Goal: Task Accomplishment & Management: Use online tool/utility

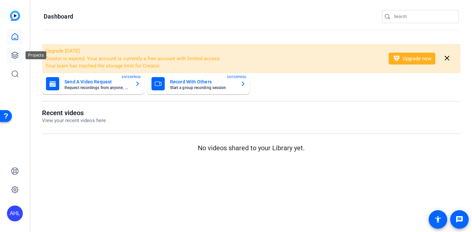
click at [12, 54] on icon at bounding box center [15, 55] width 7 height 7
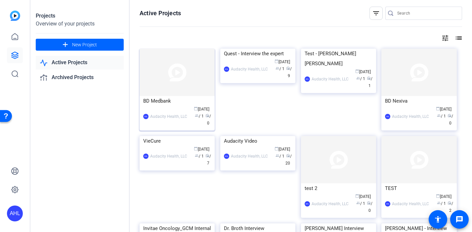
click at [179, 105] on div "BD Medbank" at bounding box center [177, 101] width 68 height 10
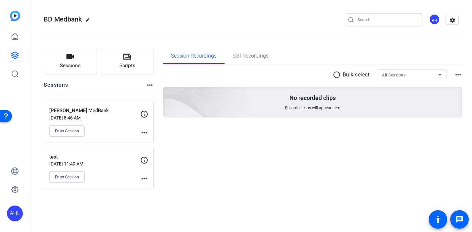
click at [91, 119] on p "Aug 26, 2025 @ 8:46 AM" at bounding box center [94, 117] width 91 height 5
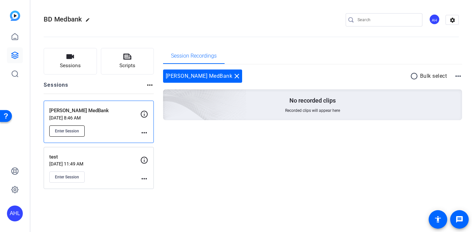
click at [75, 132] on span "Enter Session" at bounding box center [67, 130] width 24 height 5
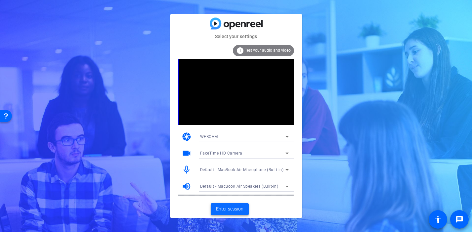
click at [234, 208] on span "Enter session" at bounding box center [229, 208] width 27 height 7
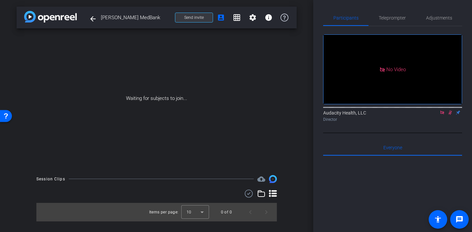
click at [200, 18] on span "Send invite" at bounding box center [193, 17] width 19 height 5
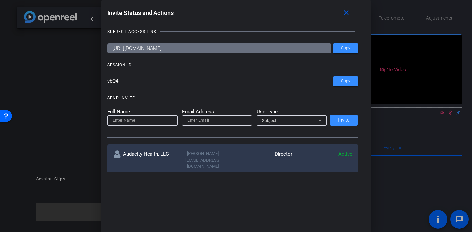
click at [151, 121] on input at bounding box center [142, 120] width 59 height 8
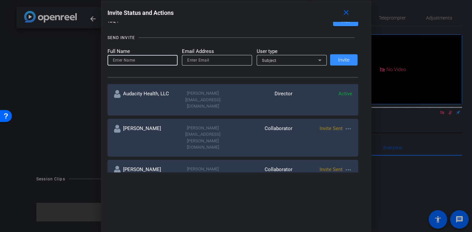
scroll to position [59, 0]
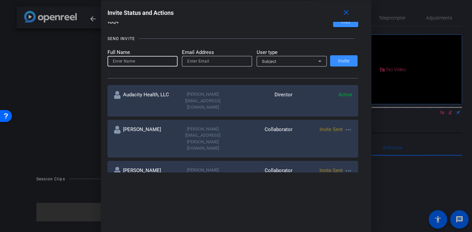
click at [139, 63] on input at bounding box center [142, 61] width 59 height 8
type input "[PERSON_NAME]"
click at [227, 62] on input "email" at bounding box center [216, 61] width 59 height 8
paste input "[PERSON_NAME][EMAIL_ADDRESS][DOMAIN_NAME]"
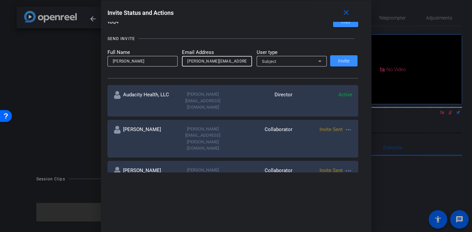
type input "[PERSON_NAME][EMAIL_ADDRESS][DOMAIN_NAME]"
click at [145, 59] on input "[PERSON_NAME]" at bounding box center [142, 61] width 59 height 8
type input "[PERSON_NAME]"
click at [272, 57] on div "Subject" at bounding box center [290, 61] width 56 height 8
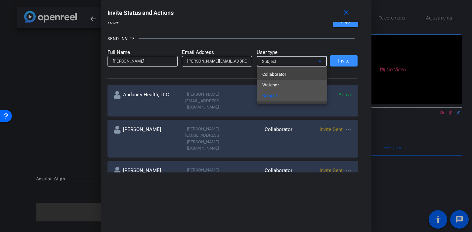
click at [272, 83] on span "Watcher" at bounding box center [270, 85] width 17 height 8
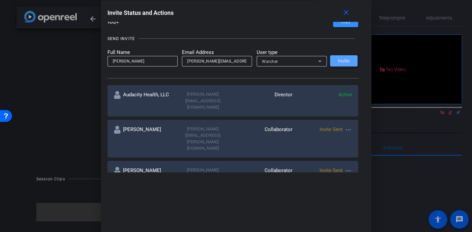
click at [342, 61] on span "Invite" at bounding box center [344, 60] width 12 height 5
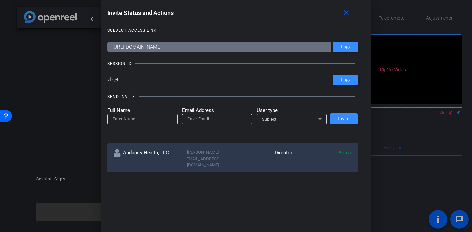
scroll to position [0, 0]
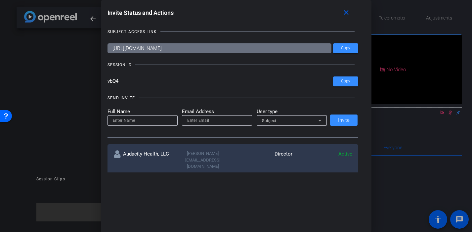
click at [198, 49] on input "[URL][DOMAIN_NAME]" at bounding box center [219, 48] width 224 height 10
click at [199, 63] on div "SESSION ID" at bounding box center [232, 64] width 250 height 7
click at [219, 13] on div "Invite Status and Actions close" at bounding box center [232, 13] width 250 height 12
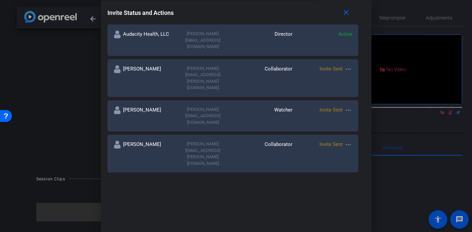
scroll to position [119, 0]
click at [348, 106] on mat-icon "more_horiz" at bounding box center [348, 110] width 8 height 8
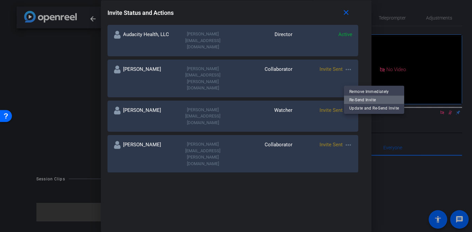
click at [358, 98] on span "Re-Send Invite" at bounding box center [374, 99] width 50 height 8
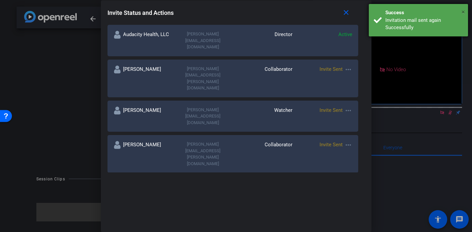
click at [464, 12] on span "×" at bounding box center [463, 12] width 4 height 8
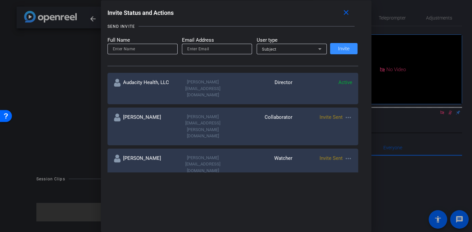
scroll to position [0, 0]
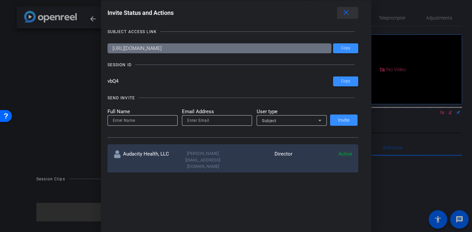
click at [346, 11] on mat-icon "close" at bounding box center [346, 13] width 8 height 8
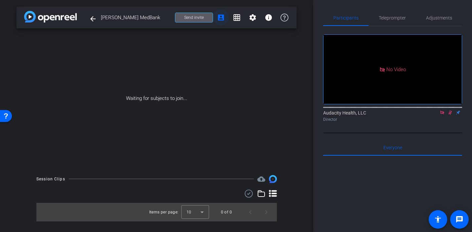
click at [221, 19] on mat-icon "account_box" at bounding box center [221, 18] width 8 height 8
click at [200, 19] on span "Send invite" at bounding box center [193, 17] width 19 height 5
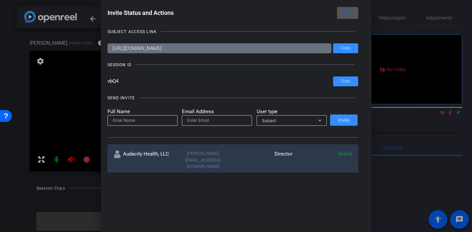
scroll to position [7, 0]
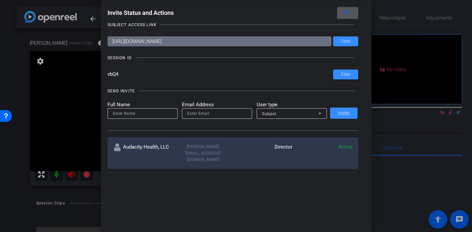
click at [349, 13] on mat-icon "close" at bounding box center [346, 13] width 8 height 8
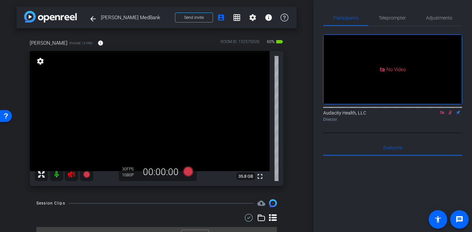
click at [56, 172] on mat-icon at bounding box center [56, 174] width 13 height 13
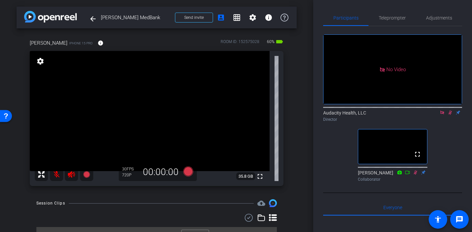
click at [69, 175] on icon at bounding box center [71, 174] width 7 height 7
click at [57, 174] on mat-icon at bounding box center [56, 174] width 13 height 13
click at [451, 115] on icon at bounding box center [449, 112] width 5 height 5
click at [440, 115] on icon at bounding box center [441, 112] width 5 height 5
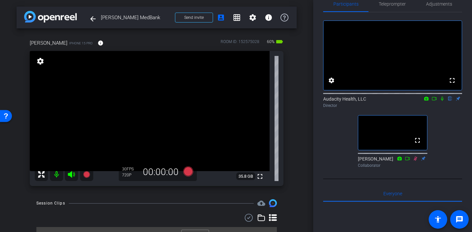
scroll to position [16, 0]
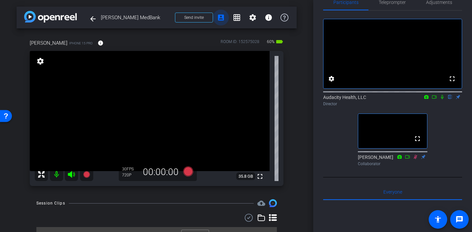
click at [222, 15] on mat-icon "account_box" at bounding box center [221, 18] width 8 height 8
click at [200, 19] on span "Send invite" at bounding box center [193, 17] width 19 height 5
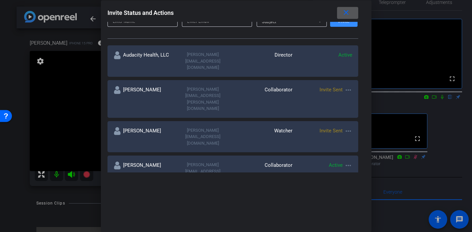
scroll to position [108, 0]
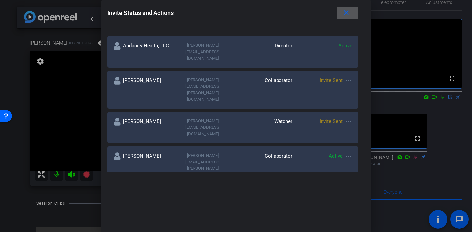
click at [347, 118] on mat-icon "more_horiz" at bounding box center [348, 122] width 8 height 8
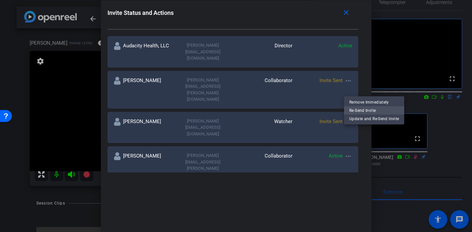
click at [360, 108] on span "Re-Send Invite" at bounding box center [374, 110] width 50 height 8
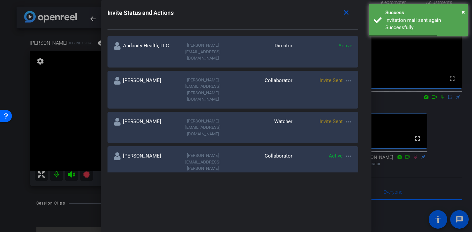
click at [271, 10] on div "Invite Status and Actions close" at bounding box center [232, 13] width 250 height 12
click at [345, 19] on span at bounding box center [347, 13] width 21 height 16
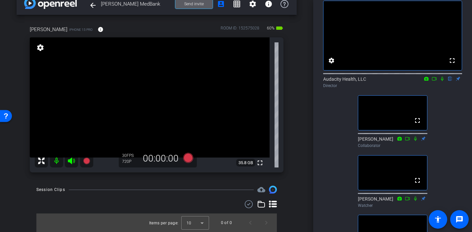
scroll to position [0, 0]
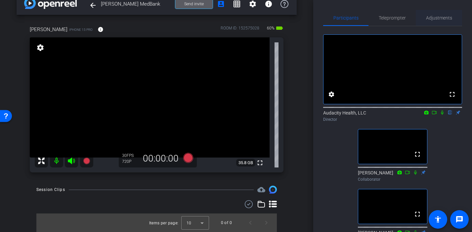
click at [439, 16] on span "Adjustments" at bounding box center [439, 18] width 26 height 5
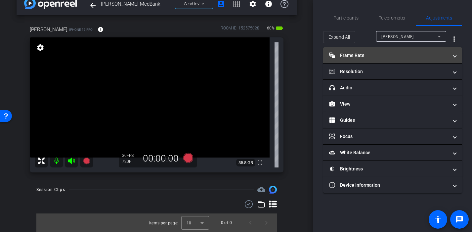
click at [383, 55] on mat-panel-title "Frame Rate Frame Rate" at bounding box center [388, 55] width 119 height 7
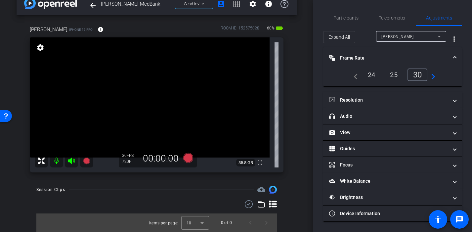
click at [433, 75] on mat-icon "navigate_next" at bounding box center [431, 75] width 8 height 8
click at [415, 75] on div "60" at bounding box center [419, 74] width 18 height 11
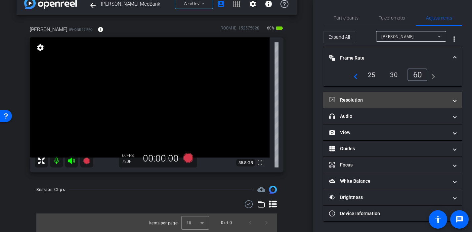
click at [378, 104] on mat-expansion-panel-header "Resolution" at bounding box center [392, 100] width 139 height 16
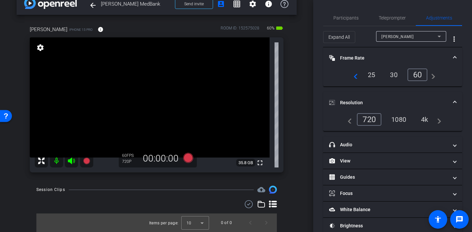
click at [424, 122] on div "4k" at bounding box center [424, 119] width 17 height 11
click at [351, 16] on span "Participants" at bounding box center [345, 18] width 25 height 5
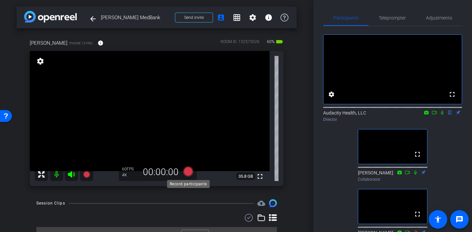
click at [187, 171] on icon at bounding box center [188, 171] width 10 height 10
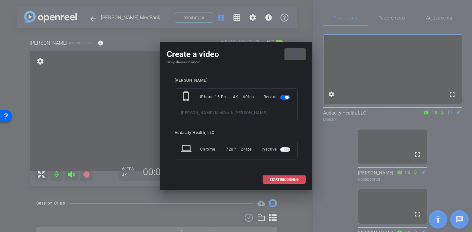
click at [280, 178] on span "START RECORDING" at bounding box center [283, 179] width 29 height 3
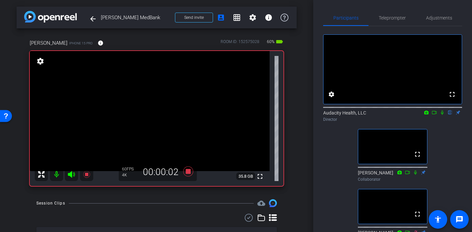
click at [434, 115] on icon at bounding box center [433, 112] width 5 height 5
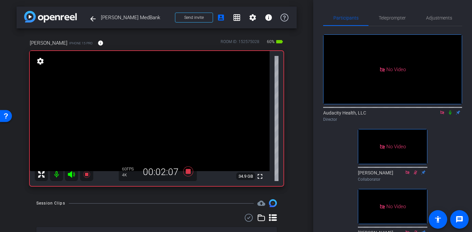
click at [440, 114] on icon at bounding box center [442, 112] width 4 height 4
click at [441, 115] on icon at bounding box center [441, 112] width 3 height 4
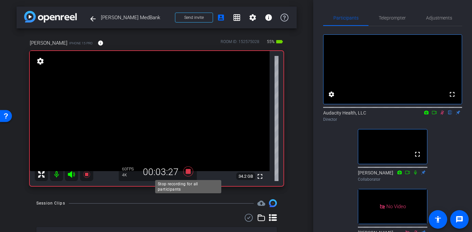
click at [190, 172] on icon at bounding box center [188, 171] width 16 height 12
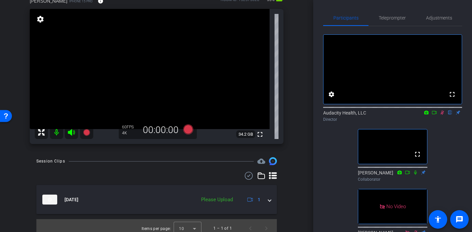
scroll to position [48, 0]
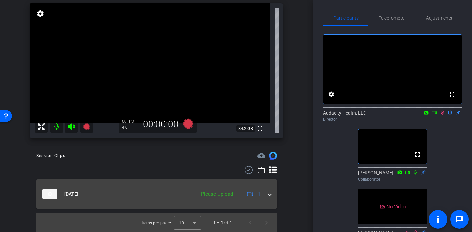
click at [268, 194] on span at bounding box center [269, 193] width 3 height 7
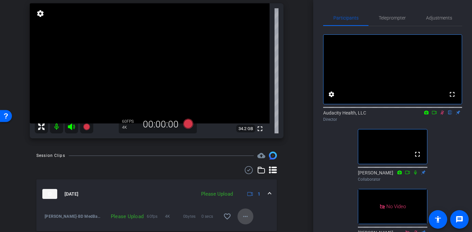
click at [246, 218] on mat-icon "more_horiz" at bounding box center [245, 216] width 8 height 8
click at [244, 187] on span "Upload" at bounding box center [256, 186] width 26 height 8
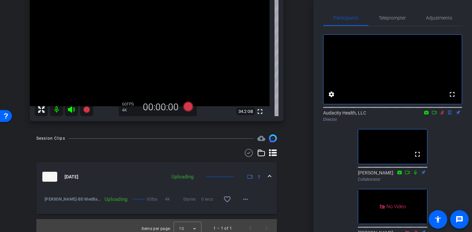
scroll to position [70, 0]
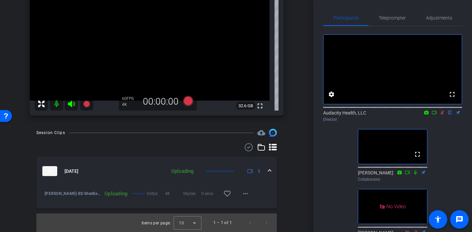
click at [441, 115] on icon at bounding box center [442, 112] width 4 height 4
click at [442, 115] on icon at bounding box center [441, 112] width 5 height 5
click at [442, 115] on icon at bounding box center [441, 112] width 3 height 4
click at [442, 115] on icon at bounding box center [441, 112] width 5 height 5
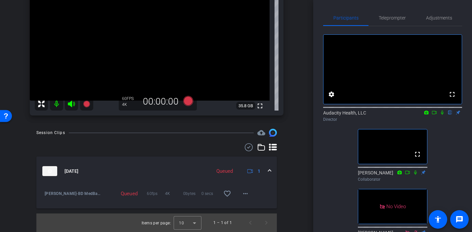
click at [442, 115] on icon at bounding box center [441, 112] width 5 height 5
click at [243, 188] on span at bounding box center [245, 193] width 16 height 16
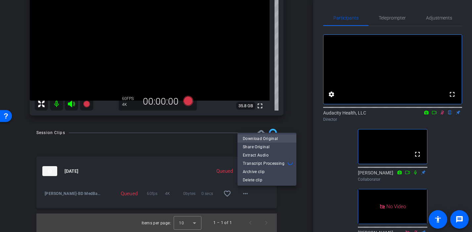
click at [278, 139] on span "Download Original" at bounding box center [267, 138] width 48 height 8
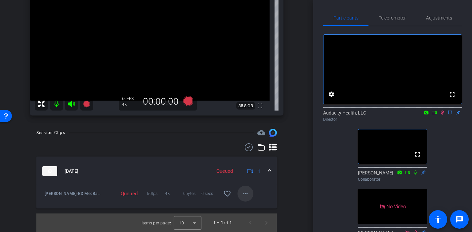
click at [244, 194] on mat-icon "more_horiz" at bounding box center [245, 193] width 8 height 8
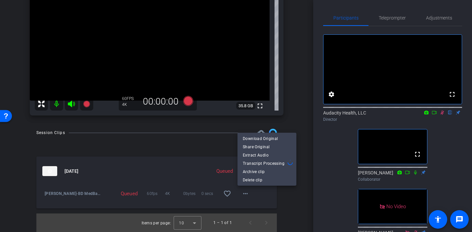
click at [295, 198] on div at bounding box center [236, 116] width 472 height 232
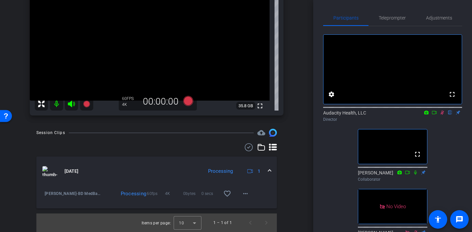
click at [434, 114] on icon at bounding box center [434, 112] width 5 height 3
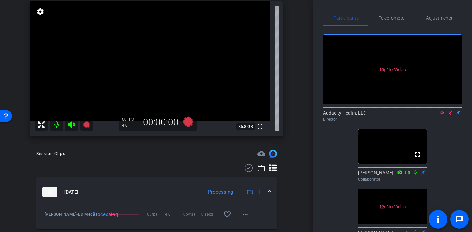
scroll to position [54, 0]
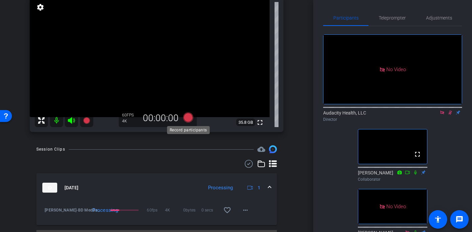
click at [187, 118] on icon at bounding box center [188, 117] width 10 height 10
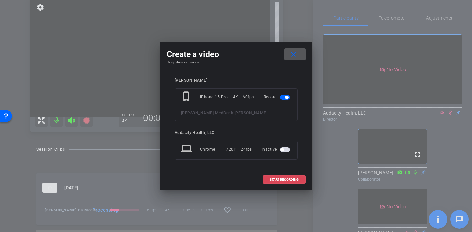
click at [279, 179] on span "START RECORDING" at bounding box center [283, 179] width 29 height 3
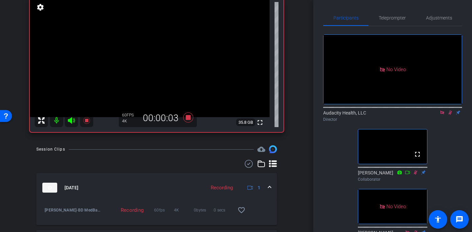
click at [450, 115] on icon at bounding box center [449, 112] width 5 height 5
click at [414, 174] on icon at bounding box center [414, 172] width 5 height 5
click at [450, 115] on icon at bounding box center [449, 112] width 5 height 5
click at [186, 116] on icon at bounding box center [188, 117] width 10 height 10
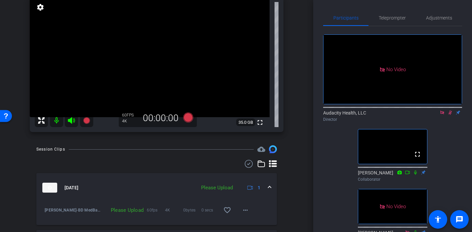
scroll to position [104, 0]
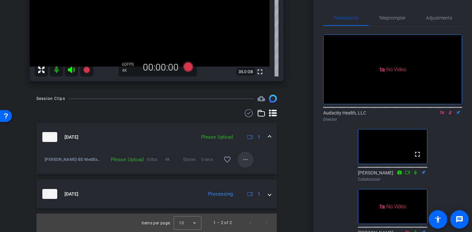
click at [248, 161] on mat-icon "more_horiz" at bounding box center [245, 159] width 8 height 8
click at [251, 173] on span "Upload" at bounding box center [256, 173] width 26 height 8
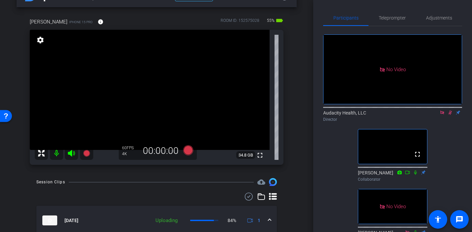
scroll to position [18, 0]
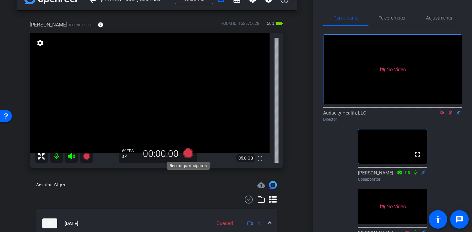
click at [188, 153] on icon at bounding box center [188, 153] width 10 height 10
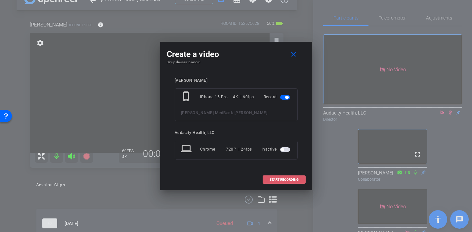
click at [288, 179] on span "START RECORDING" at bounding box center [283, 179] width 29 height 3
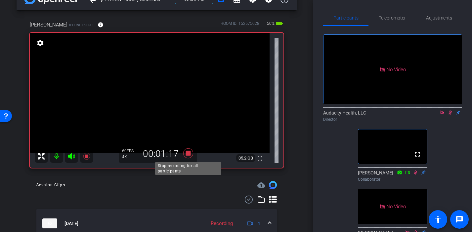
click at [188, 153] on icon at bounding box center [188, 153] width 10 height 10
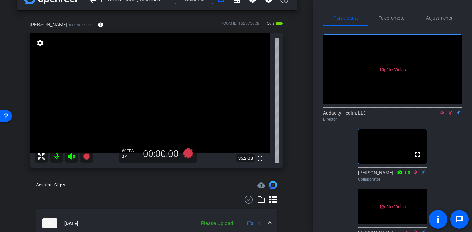
click at [450, 115] on icon at bounding box center [449, 112] width 5 height 5
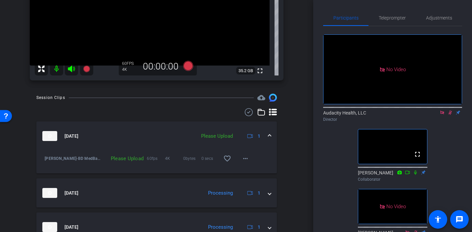
scroll to position [106, 0]
click at [244, 160] on mat-icon "more_horiz" at bounding box center [245, 158] width 8 height 8
click at [249, 171] on span "Upload" at bounding box center [256, 172] width 26 height 8
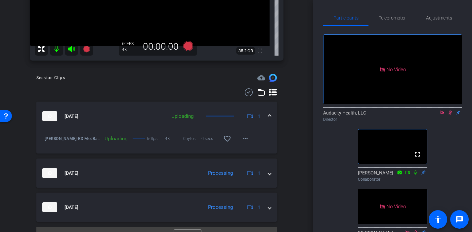
scroll to position [138, 0]
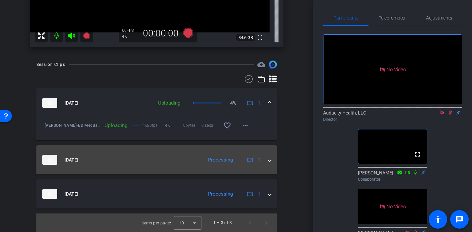
click at [269, 160] on span at bounding box center [269, 159] width 3 height 7
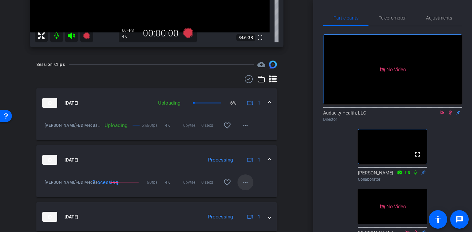
click at [244, 182] on mat-icon "more_horiz" at bounding box center [245, 182] width 8 height 8
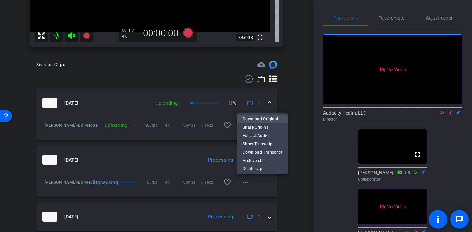
click at [255, 120] on span "Download Original" at bounding box center [263, 119] width 40 height 8
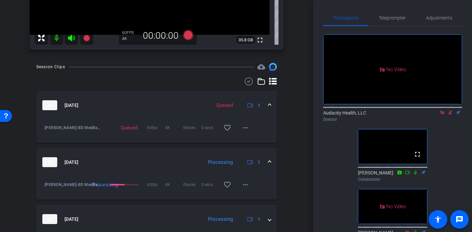
scroll to position [99, 0]
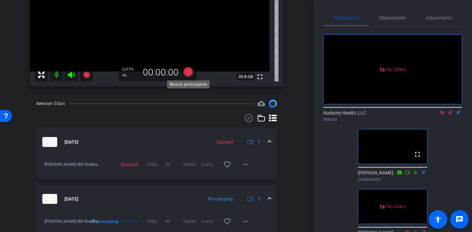
click at [187, 72] on icon at bounding box center [188, 72] width 10 height 10
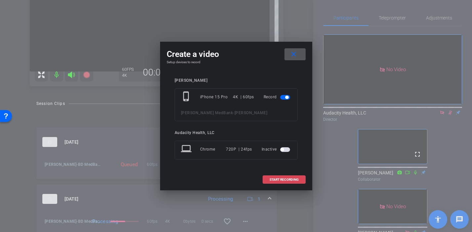
click at [270, 180] on span "START RECORDING" at bounding box center [283, 179] width 29 height 3
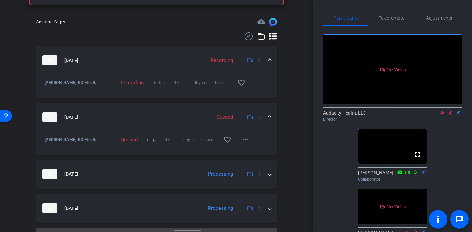
scroll to position [195, 0]
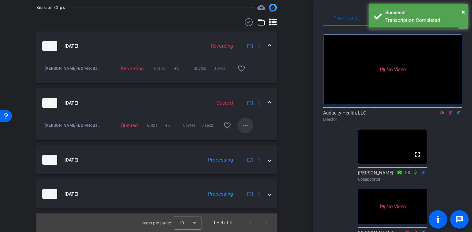
click at [245, 122] on mat-icon "more_horiz" at bounding box center [245, 125] width 8 height 8
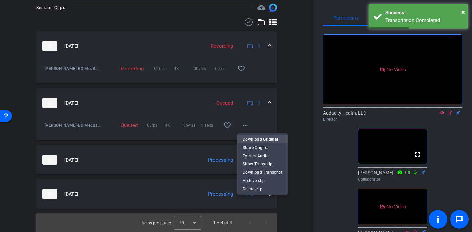
click at [252, 139] on span "Download Original" at bounding box center [263, 139] width 40 height 8
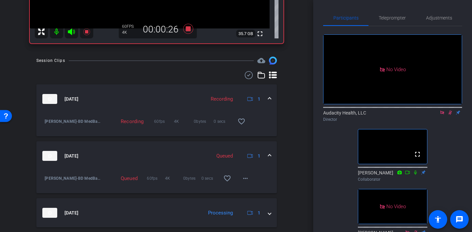
scroll to position [143, 0]
click at [242, 178] on mat-icon "more_horiz" at bounding box center [245, 178] width 8 height 8
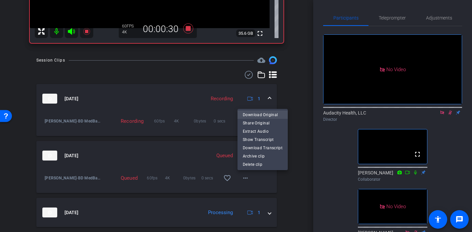
click at [267, 115] on span "Download Original" at bounding box center [263, 115] width 40 height 8
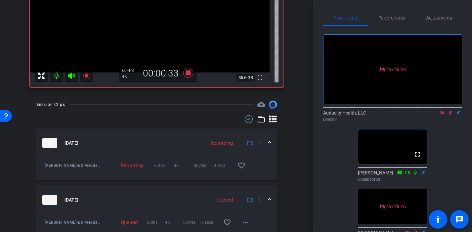
scroll to position [98, 0]
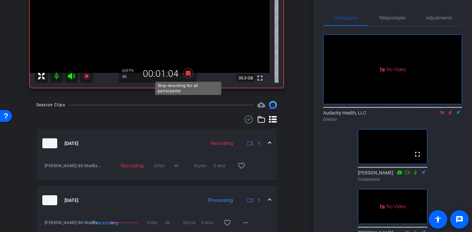
click at [188, 74] on icon at bounding box center [188, 73] width 10 height 10
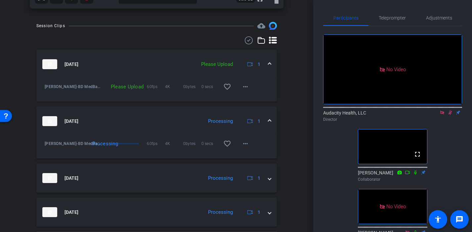
scroll to position [190, 0]
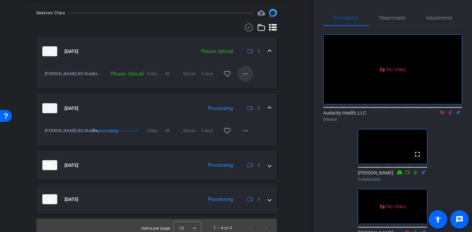
click at [244, 72] on mat-icon "more_horiz" at bounding box center [245, 74] width 8 height 8
click at [250, 87] on span "Upload" at bounding box center [256, 88] width 26 height 8
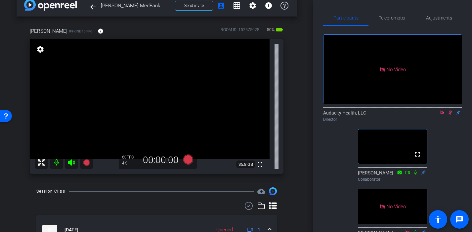
scroll to position [11, 0]
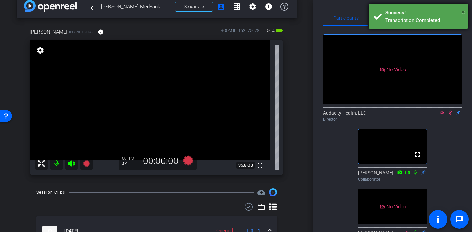
click at [462, 13] on span "×" at bounding box center [463, 12] width 4 height 8
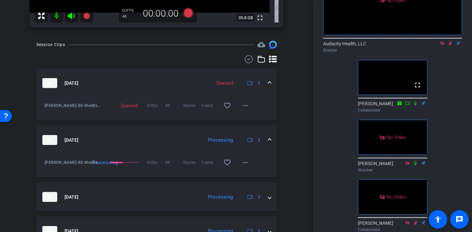
scroll to position [163, 0]
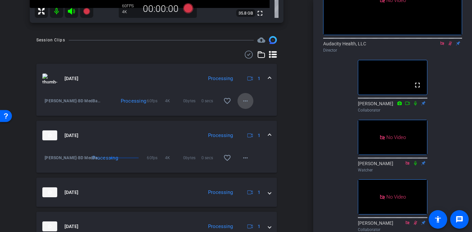
click at [242, 99] on mat-icon "more_horiz" at bounding box center [245, 101] width 8 height 8
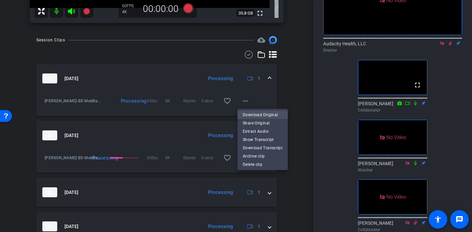
click at [257, 114] on span "Download Original" at bounding box center [263, 115] width 40 height 8
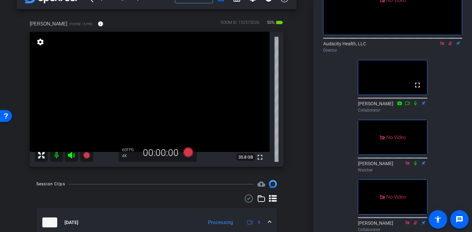
scroll to position [1, 0]
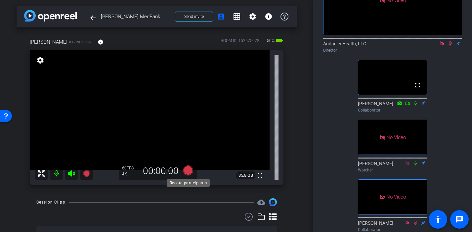
click at [185, 171] on icon at bounding box center [188, 170] width 10 height 10
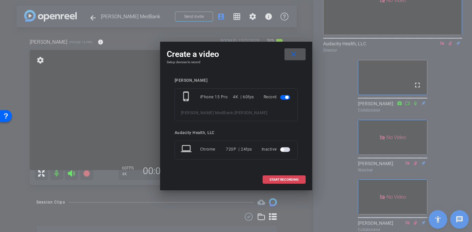
click at [275, 186] on span at bounding box center [284, 179] width 42 height 16
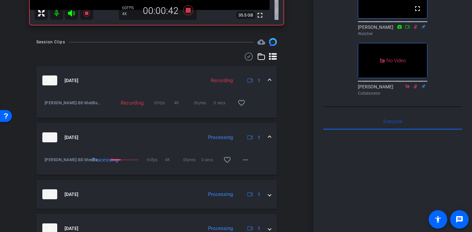
scroll to position [205, 0]
click at [244, 160] on mat-icon "more_horiz" at bounding box center [245, 160] width 8 height 8
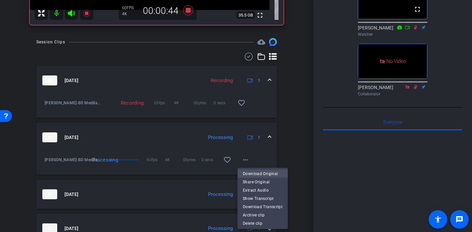
click at [253, 172] on span "Download Original" at bounding box center [263, 174] width 40 height 8
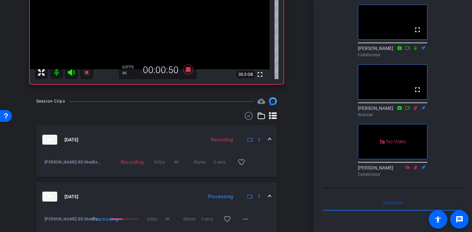
scroll to position [125, 0]
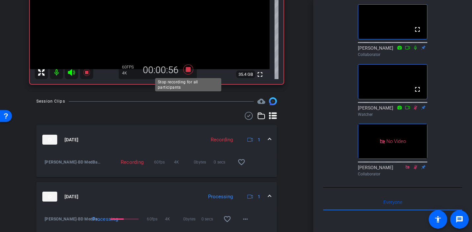
click at [186, 68] on icon at bounding box center [188, 69] width 10 height 10
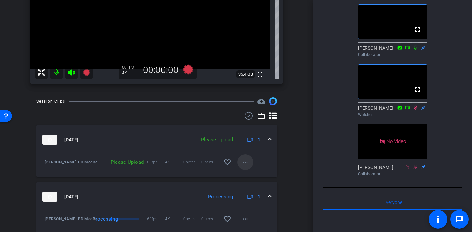
click at [246, 160] on mat-icon "more_horiz" at bounding box center [245, 162] width 8 height 8
click at [254, 174] on span "Upload" at bounding box center [256, 176] width 26 height 8
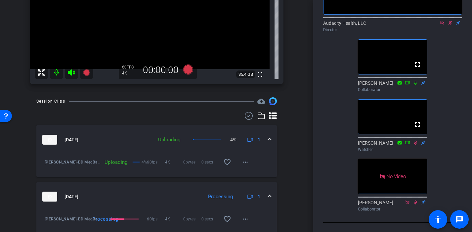
scroll to position [84, 0]
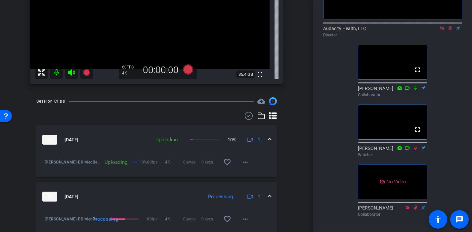
click at [325, 177] on div "No Video Audacity Health, LLC Director fullscreen [PERSON_NAME] Collaborator fu…" at bounding box center [392, 80] width 139 height 277
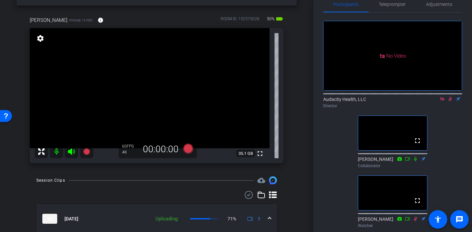
scroll to position [23, 0]
click at [449, 101] on icon at bounding box center [450, 99] width 4 height 4
click at [450, 101] on icon at bounding box center [449, 98] width 5 height 5
click at [187, 149] on icon at bounding box center [188, 148] width 10 height 10
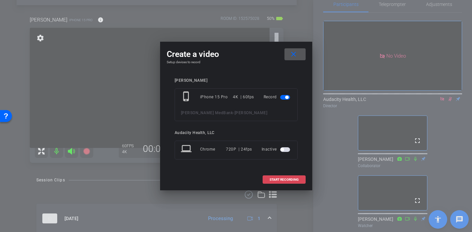
click at [269, 178] on span "START RECORDING" at bounding box center [283, 179] width 29 height 3
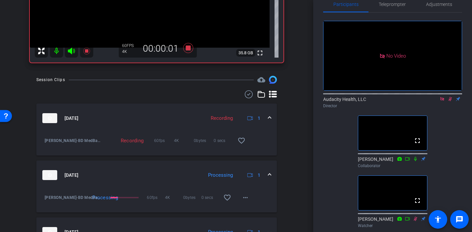
scroll to position [124, 0]
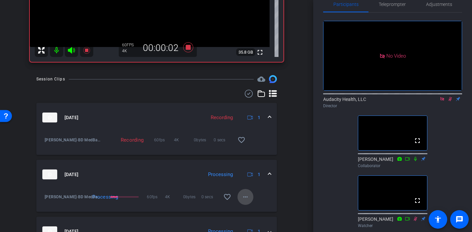
click at [239, 199] on span at bounding box center [245, 197] width 16 height 16
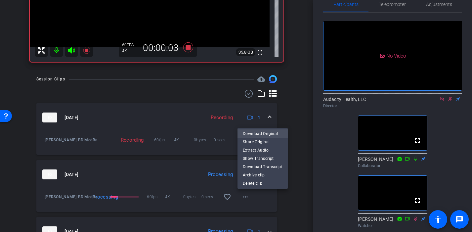
click at [263, 134] on span "Download Original" at bounding box center [263, 134] width 40 height 8
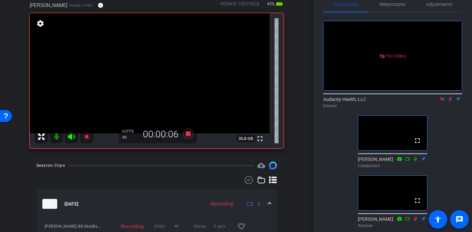
scroll to position [35, 0]
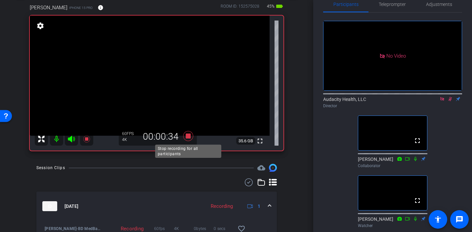
click at [189, 134] on icon at bounding box center [188, 136] width 10 height 10
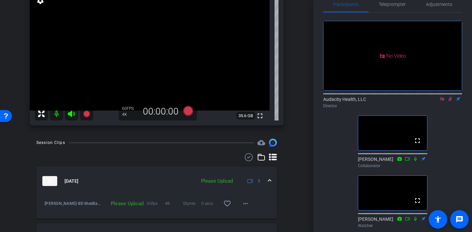
scroll to position [65, 0]
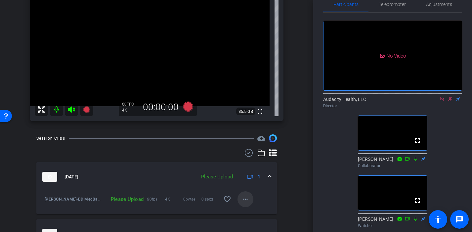
click at [244, 195] on mat-icon "more_horiz" at bounding box center [245, 199] width 8 height 8
click at [256, 168] on span "Upload" at bounding box center [256, 169] width 26 height 8
click at [189, 104] on icon at bounding box center [188, 106] width 10 height 10
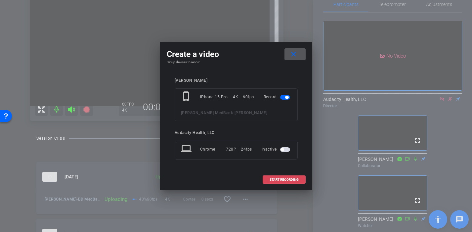
click at [281, 180] on span "START RECORDING" at bounding box center [283, 179] width 29 height 3
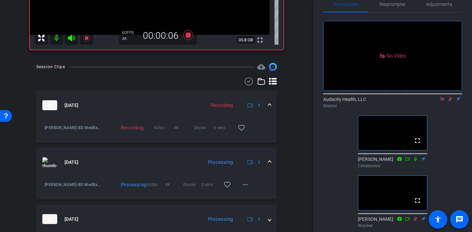
scroll to position [159, 0]
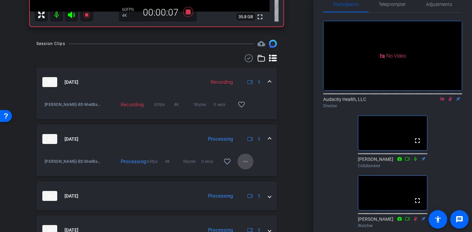
click at [245, 163] on mat-icon "more_horiz" at bounding box center [245, 161] width 8 height 8
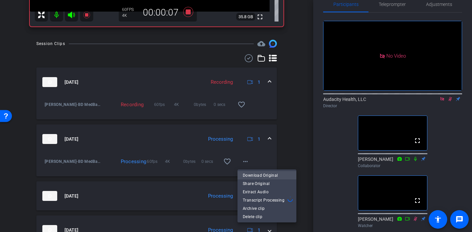
click at [252, 172] on span "Download Original" at bounding box center [267, 175] width 48 height 8
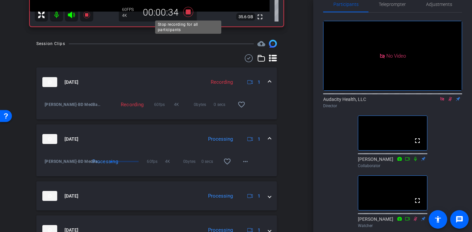
click at [188, 13] on icon at bounding box center [188, 12] width 10 height 10
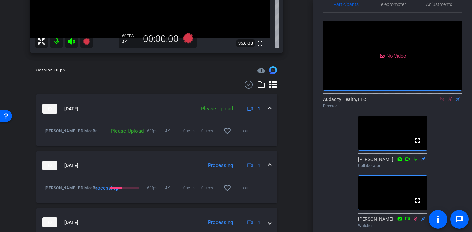
scroll to position [122, 0]
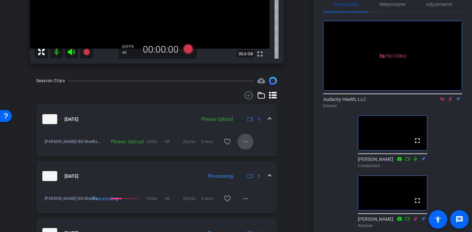
click at [244, 141] on mat-icon "more_horiz" at bounding box center [245, 141] width 8 height 8
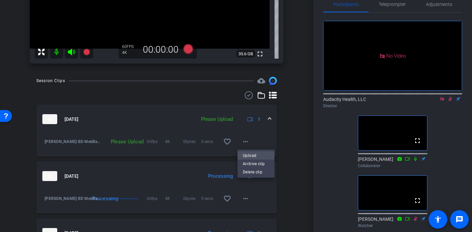
click at [247, 155] on span "Upload" at bounding box center [256, 155] width 26 height 8
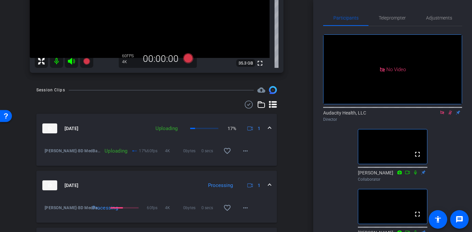
scroll to position [113, 0]
click at [246, 208] on mat-icon "more_horiz" at bounding box center [245, 208] width 8 height 8
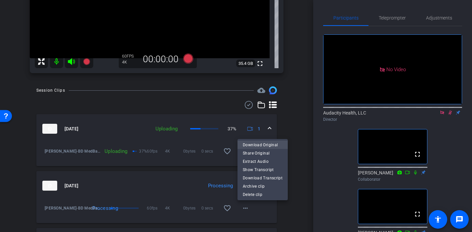
click at [256, 141] on span "Download Original" at bounding box center [263, 145] width 40 height 8
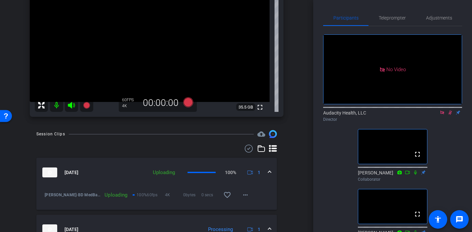
scroll to position [67, 0]
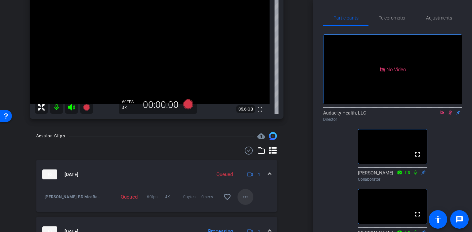
click at [243, 199] on mat-icon "more_horiz" at bounding box center [245, 197] width 8 height 8
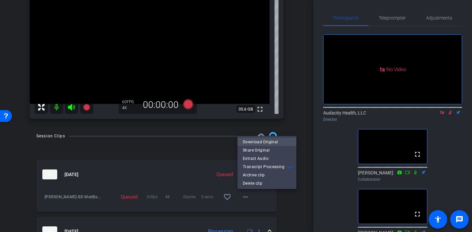
click at [256, 139] on span "Download Original" at bounding box center [267, 142] width 48 height 8
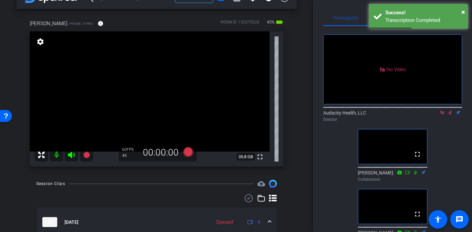
scroll to position [19, 0]
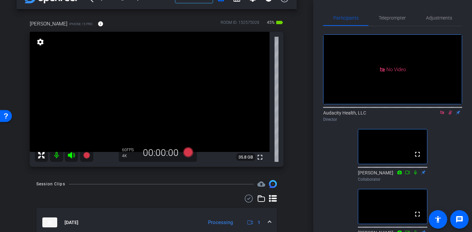
click at [312, 174] on div "arrow_back [PERSON_NAME] MedBank Back to project Send invite account_box grid_o…" at bounding box center [156, 97] width 313 height 232
click at [442, 114] on icon at bounding box center [442, 112] width 4 height 4
click at [442, 115] on icon at bounding box center [442, 112] width 4 height 4
click at [414, 174] on icon at bounding box center [414, 172] width 5 height 5
click at [415, 174] on icon at bounding box center [414, 172] width 5 height 5
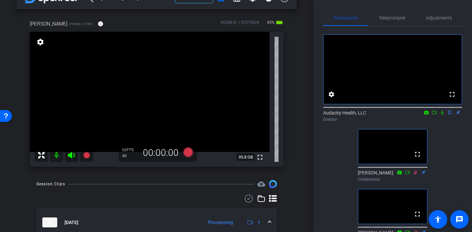
click at [415, 175] on mat-icon at bounding box center [415, 172] width 8 height 6
click at [419, 182] on div "Collaborator" at bounding box center [392, 179] width 69 height 6
click at [415, 174] on icon at bounding box center [414, 172] width 5 height 5
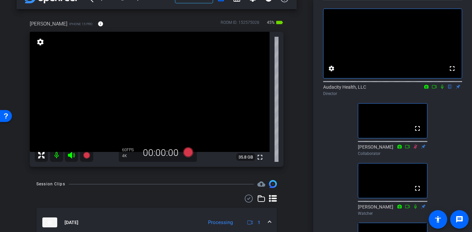
scroll to position [45, 0]
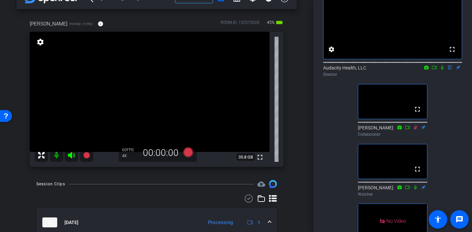
click at [416, 130] on icon at bounding box center [414, 127] width 5 height 5
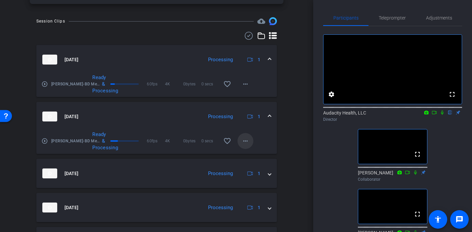
scroll to position [182, 0]
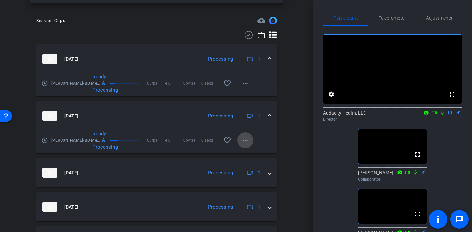
click at [245, 140] on mat-icon "more_horiz" at bounding box center [245, 140] width 8 height 8
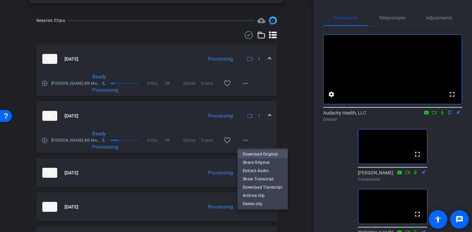
click at [255, 154] on span "Download Original" at bounding box center [263, 154] width 40 height 8
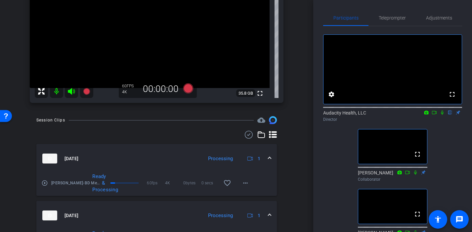
scroll to position [78, 0]
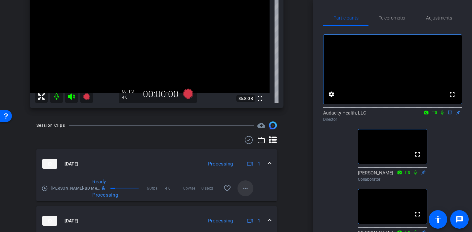
click at [243, 188] on mat-icon "more_horiz" at bounding box center [245, 188] width 8 height 8
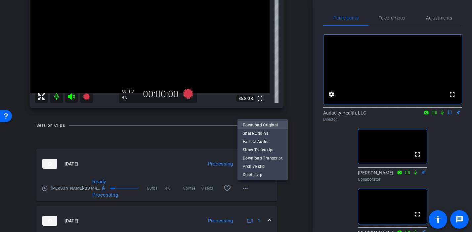
click at [247, 126] on span "Download Original" at bounding box center [263, 125] width 40 height 8
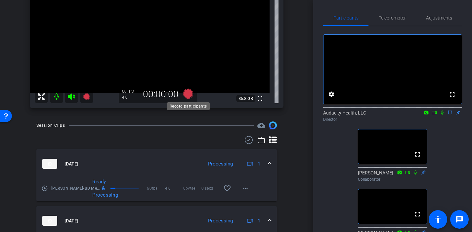
click at [186, 93] on icon at bounding box center [188, 94] width 10 height 10
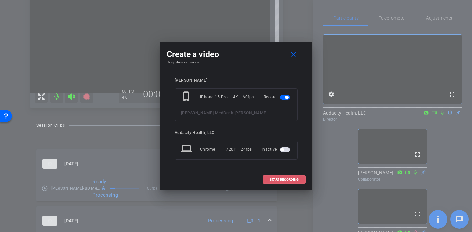
click at [270, 181] on span at bounding box center [284, 179] width 42 height 16
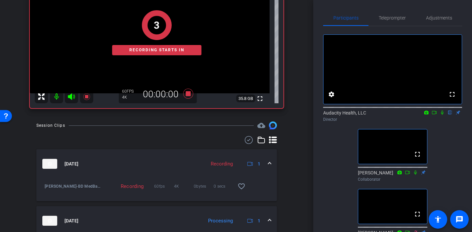
click at [441, 115] on icon at bounding box center [441, 112] width 5 height 5
click at [434, 115] on icon at bounding box center [433, 112] width 5 height 5
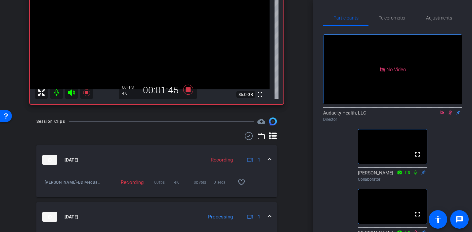
scroll to position [72, 0]
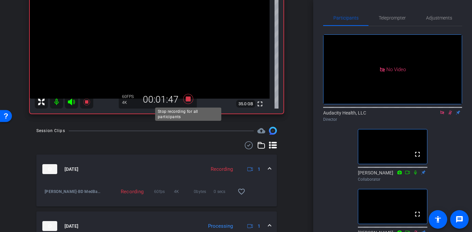
click at [187, 98] on icon at bounding box center [188, 99] width 10 height 10
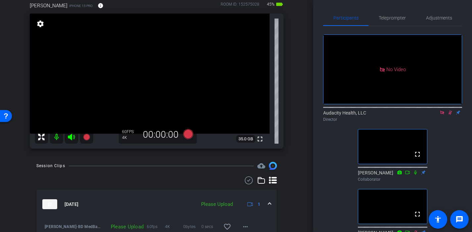
scroll to position [37, 0]
click at [246, 223] on mat-icon "more_horiz" at bounding box center [245, 227] width 8 height 8
click at [248, 197] on span "Upload" at bounding box center [256, 197] width 26 height 8
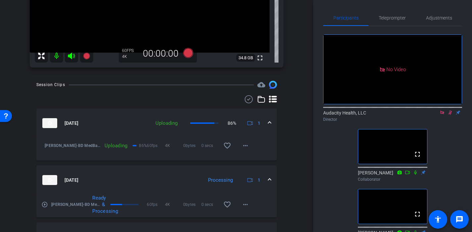
scroll to position [120, 0]
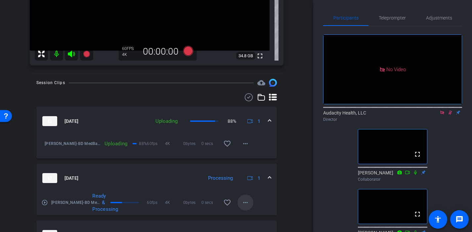
click at [249, 201] on span at bounding box center [245, 202] width 16 height 16
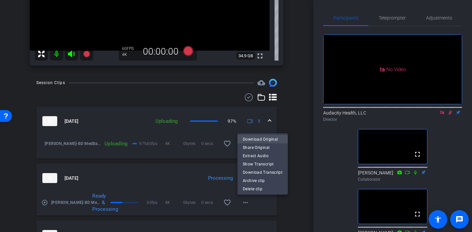
click at [260, 136] on span "Download Original" at bounding box center [263, 139] width 40 height 8
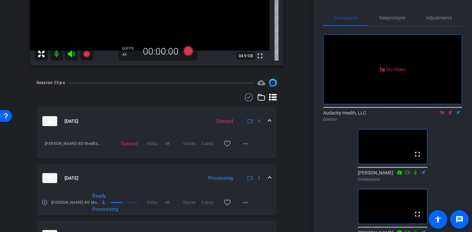
scroll to position [105, 0]
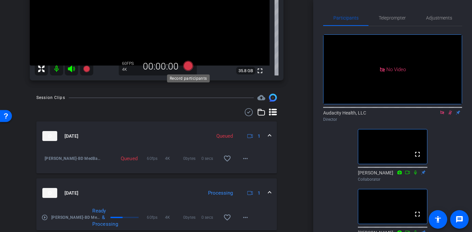
click at [188, 66] on icon at bounding box center [188, 66] width 10 height 10
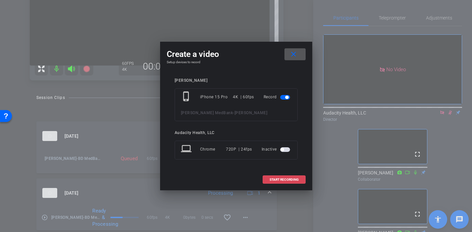
click at [280, 182] on span at bounding box center [284, 179] width 42 height 16
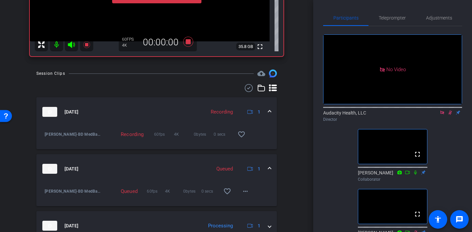
scroll to position [134, 0]
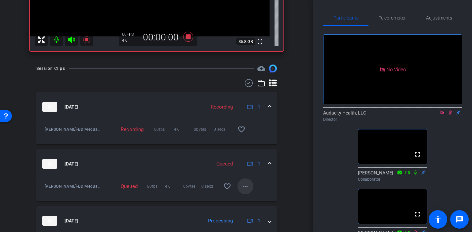
click at [245, 184] on mat-icon "more_horiz" at bounding box center [245, 186] width 8 height 8
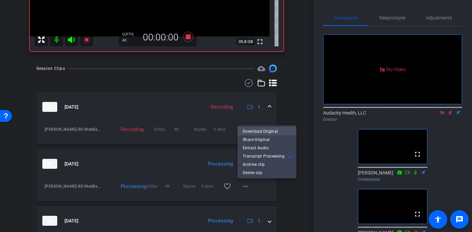
click at [252, 131] on span "Download Original" at bounding box center [267, 131] width 48 height 8
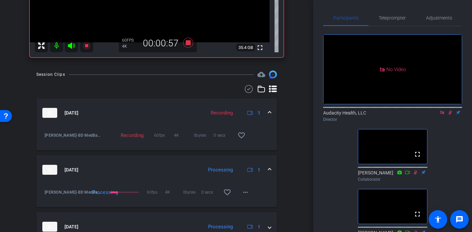
scroll to position [128, 0]
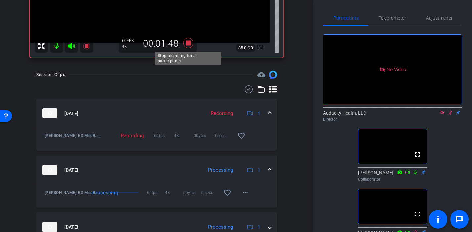
click at [190, 42] on icon at bounding box center [188, 43] width 10 height 10
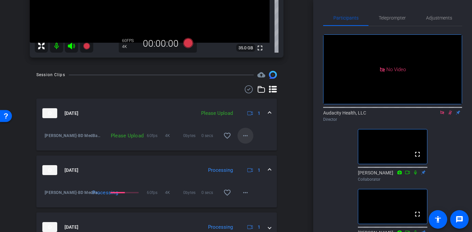
click at [249, 135] on mat-icon "more_horiz" at bounding box center [245, 136] width 8 height 8
click at [251, 148] on span "Upload" at bounding box center [256, 149] width 26 height 8
click at [247, 195] on mat-icon "more_horiz" at bounding box center [245, 192] width 8 height 8
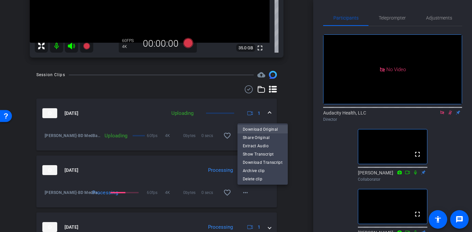
click at [263, 129] on span "Download Original" at bounding box center [263, 129] width 40 height 8
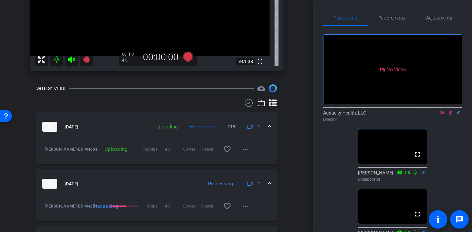
scroll to position [111, 0]
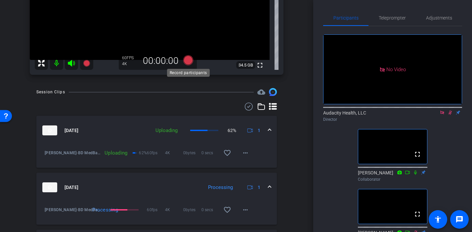
click at [186, 58] on icon at bounding box center [188, 60] width 10 height 10
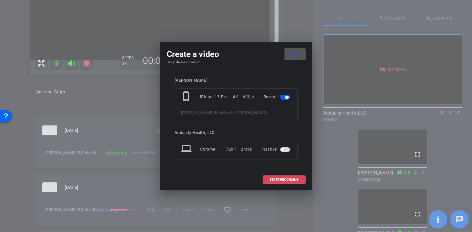
click at [278, 179] on span "START RECORDING" at bounding box center [283, 179] width 29 height 3
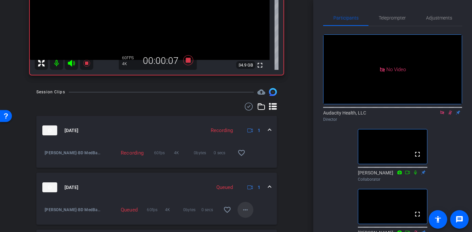
click at [245, 210] on mat-icon "more_horiz" at bounding box center [245, 210] width 8 height 8
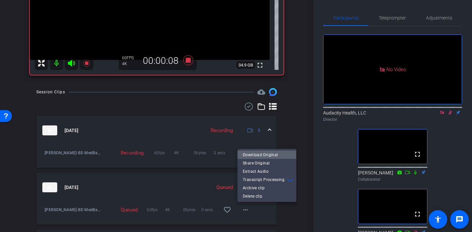
click at [260, 155] on span "Download Original" at bounding box center [267, 155] width 48 height 8
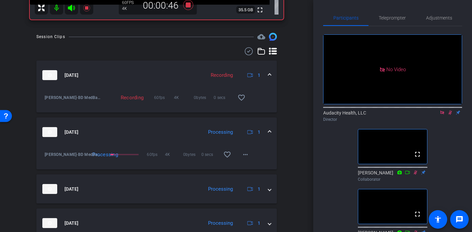
scroll to position [162, 0]
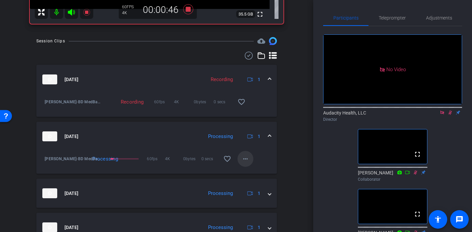
click at [246, 161] on mat-icon "more_horiz" at bounding box center [245, 159] width 8 height 8
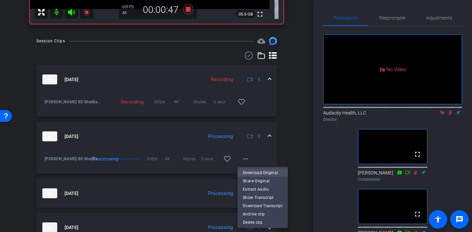
click at [255, 174] on span "Download Original" at bounding box center [263, 173] width 40 height 8
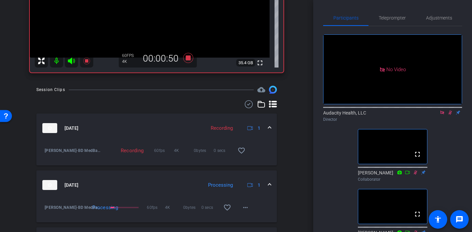
scroll to position [110, 0]
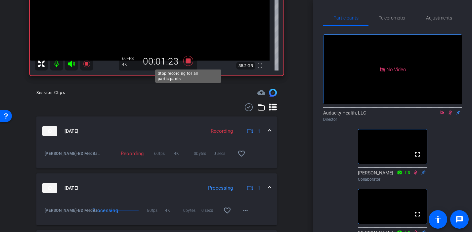
click at [189, 62] on icon at bounding box center [188, 61] width 10 height 10
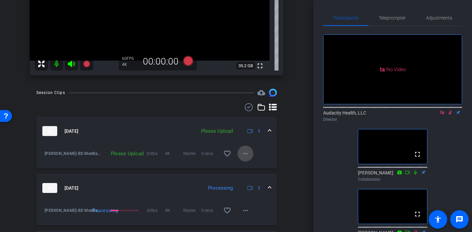
click at [243, 151] on mat-icon "more_horiz" at bounding box center [245, 153] width 8 height 8
click at [252, 167] on span "Upload" at bounding box center [256, 167] width 26 height 8
click at [298, 167] on div "arrow_back [PERSON_NAME] MedBank Back to project Send invite account_box grid_o…" at bounding box center [156, 116] width 313 height 232
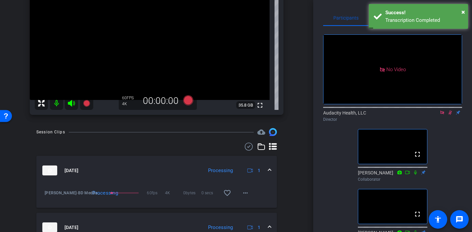
scroll to position [58, 0]
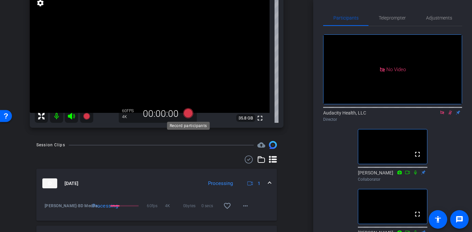
click at [190, 113] on icon at bounding box center [188, 113] width 10 height 10
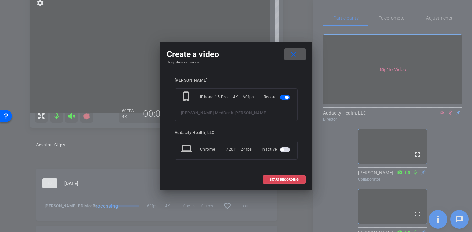
click at [290, 179] on span "START RECORDING" at bounding box center [283, 179] width 29 height 3
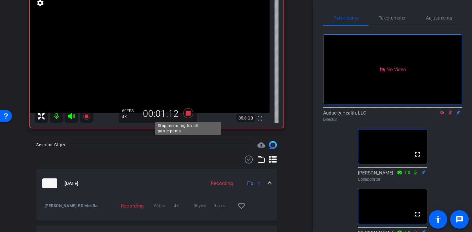
click at [187, 114] on icon at bounding box center [188, 113] width 10 height 10
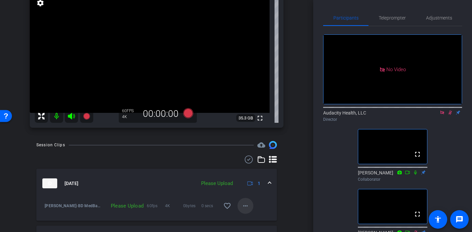
click at [243, 205] on mat-icon "more_horiz" at bounding box center [245, 206] width 8 height 8
click at [245, 172] on span "Upload" at bounding box center [256, 175] width 26 height 8
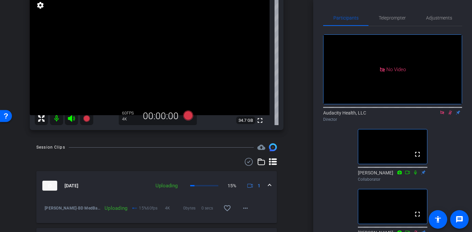
scroll to position [55, 0]
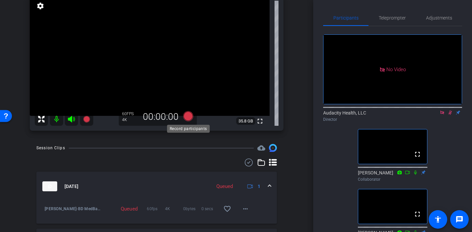
click at [188, 116] on icon at bounding box center [188, 116] width 10 height 10
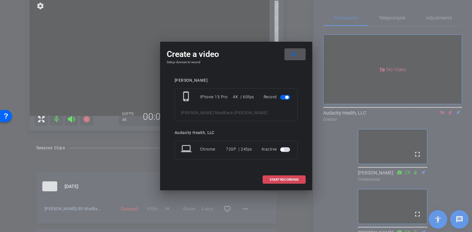
click at [286, 181] on span at bounding box center [284, 179] width 42 height 16
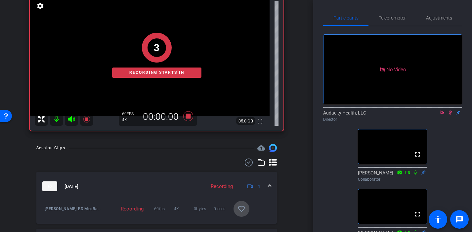
click at [244, 210] on mat-icon "favorite_border" at bounding box center [241, 209] width 8 height 8
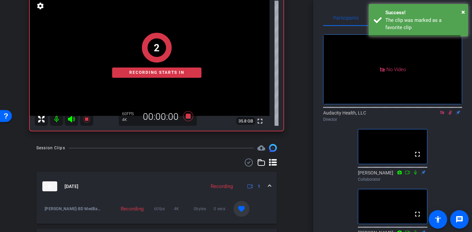
click at [244, 210] on mat-icon "favorite" at bounding box center [241, 209] width 8 height 8
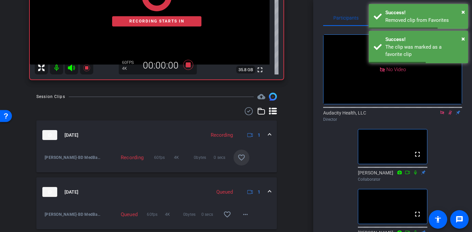
scroll to position [114, 0]
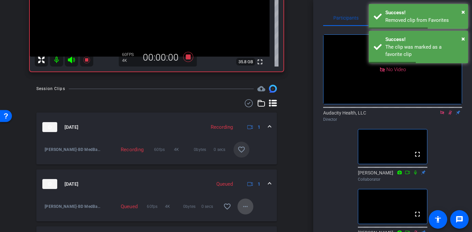
click at [241, 208] on span at bounding box center [245, 206] width 16 height 16
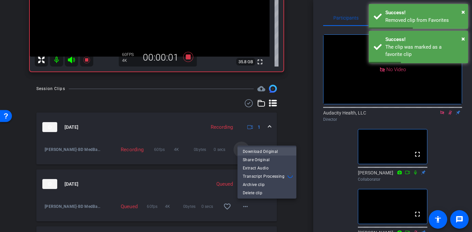
click at [259, 150] on span "Download Original" at bounding box center [267, 151] width 48 height 8
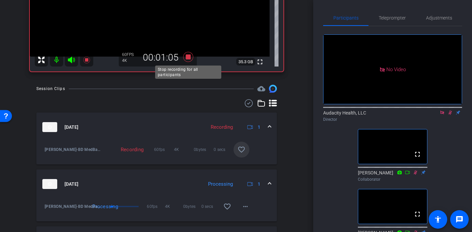
click at [187, 56] on icon at bounding box center [188, 57] width 10 height 10
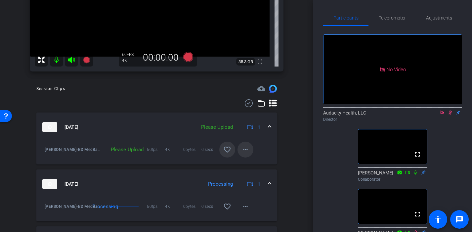
click at [247, 152] on mat-icon "more_horiz" at bounding box center [245, 149] width 8 height 8
click at [248, 163] on span "Upload" at bounding box center [256, 163] width 26 height 8
click at [450, 115] on icon at bounding box center [450, 112] width 4 height 4
click at [443, 114] on icon at bounding box center [442, 112] width 4 height 4
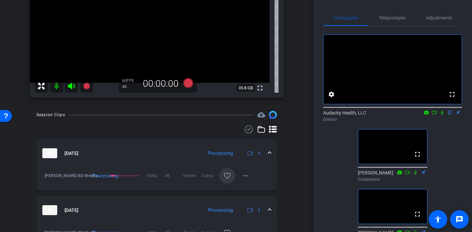
scroll to position [99, 0]
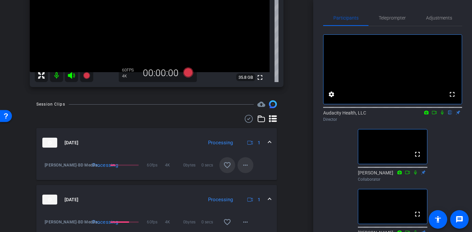
click at [245, 169] on mat-icon "more_horiz" at bounding box center [245, 165] width 8 height 8
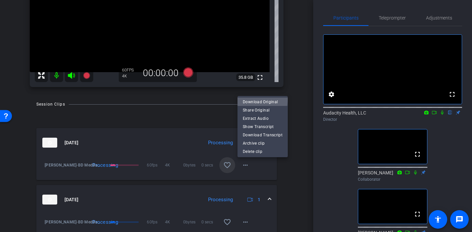
click at [261, 99] on span "Download Original" at bounding box center [263, 102] width 40 height 8
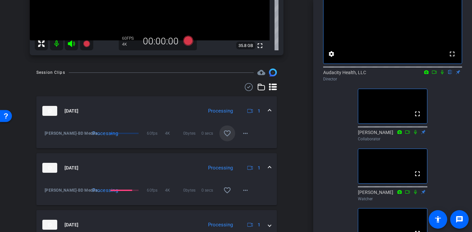
scroll to position [131, 0]
click at [321, 192] on div "Participants Teleprompter Adjustments fullscreen settings Audacity Health, LLC …" at bounding box center [392, 116] width 159 height 232
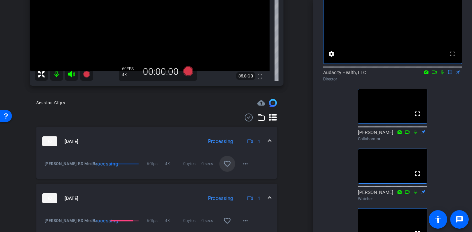
scroll to position [99, 0]
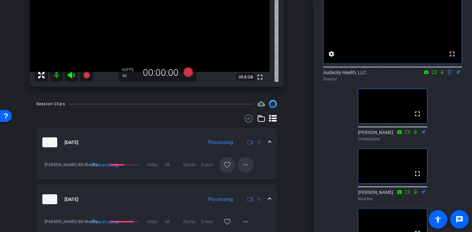
click at [245, 169] on span at bounding box center [245, 165] width 16 height 16
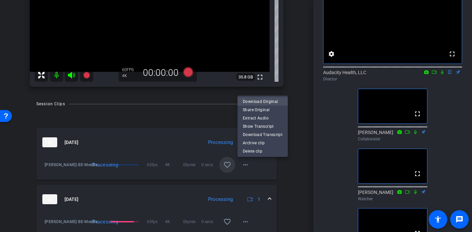
click at [254, 102] on span "Download Original" at bounding box center [263, 101] width 40 height 8
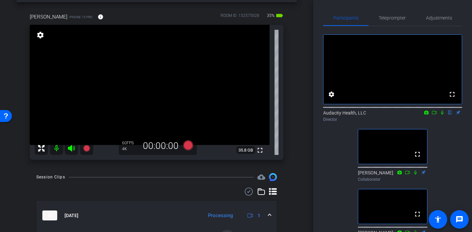
scroll to position [27, 0]
click at [71, 149] on icon at bounding box center [71, 147] width 7 height 7
click at [55, 149] on mat-icon at bounding box center [56, 147] width 13 height 13
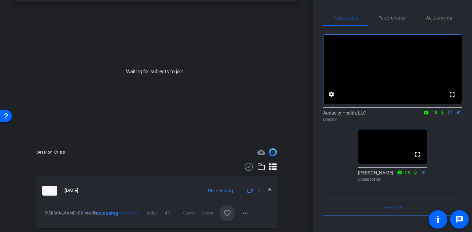
click at [435, 114] on icon at bounding box center [434, 112] width 5 height 3
click at [448, 115] on icon at bounding box center [449, 112] width 5 height 5
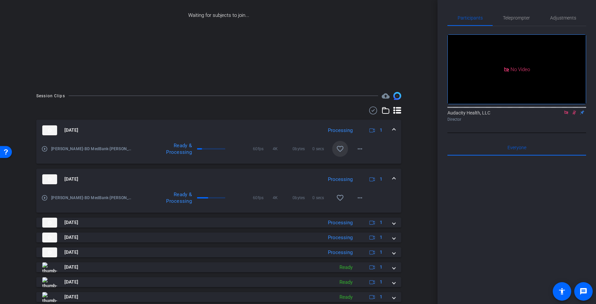
scroll to position [134, 0]
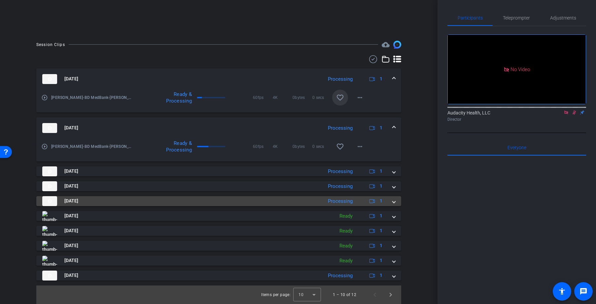
click at [394, 200] on span at bounding box center [394, 200] width 3 height 7
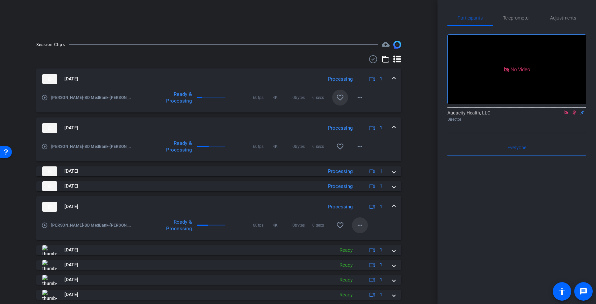
click at [361, 226] on mat-icon "more_horiz" at bounding box center [360, 225] width 8 height 8
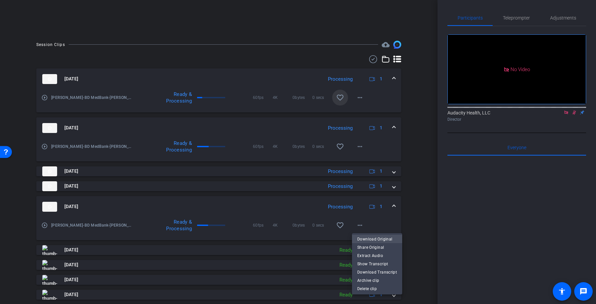
click at [362, 231] on span "Download Original" at bounding box center [378, 239] width 40 height 8
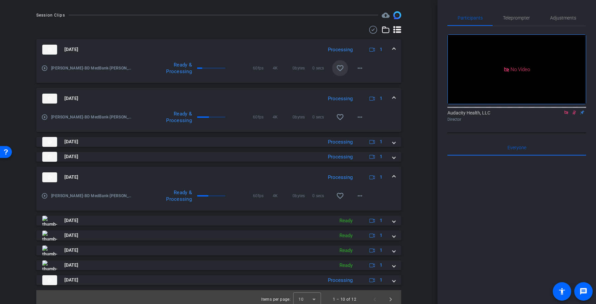
scroll to position [165, 0]
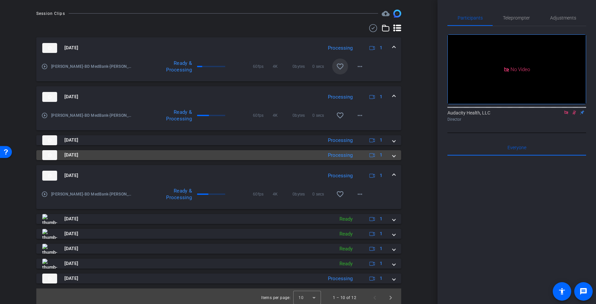
click at [396, 156] on mat-expansion-panel-header "[DATE] Processing 1" at bounding box center [218, 155] width 365 height 10
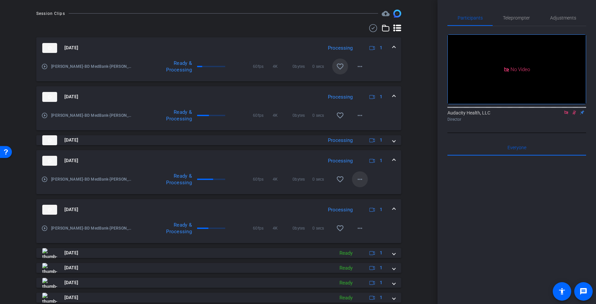
click at [358, 177] on mat-icon "more_horiz" at bounding box center [360, 179] width 8 height 8
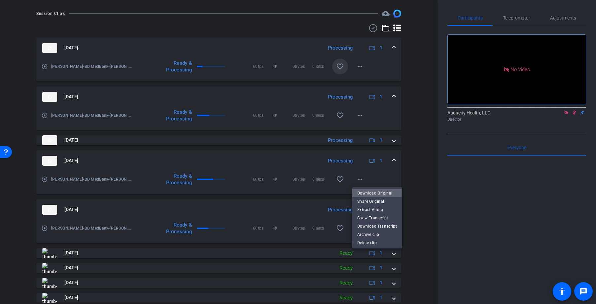
click at [365, 192] on span "Download Original" at bounding box center [378, 193] width 40 height 8
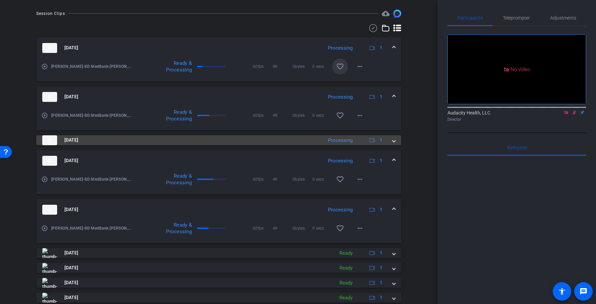
scroll to position [146, 0]
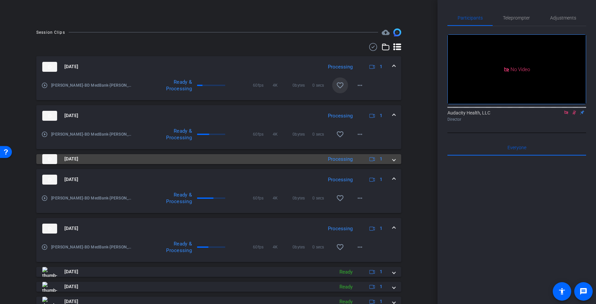
click at [396, 161] on mat-expansion-panel-header "[DATE] Processing 1" at bounding box center [218, 159] width 365 height 10
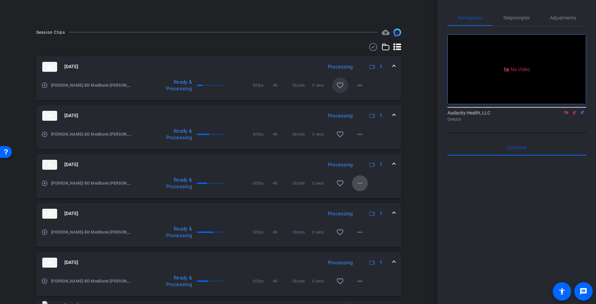
click at [361, 182] on mat-icon "more_horiz" at bounding box center [360, 183] width 8 height 8
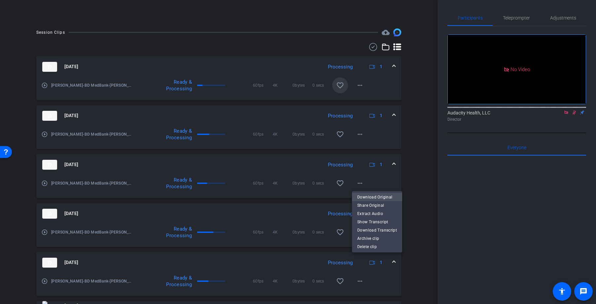
click at [362, 195] on span "Download Original" at bounding box center [378, 197] width 40 height 8
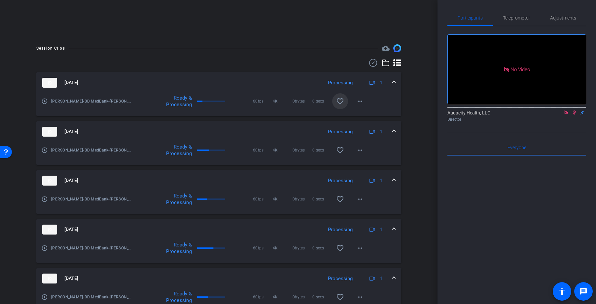
scroll to position [130, 0]
click at [364, 151] on span at bounding box center [360, 150] width 16 height 16
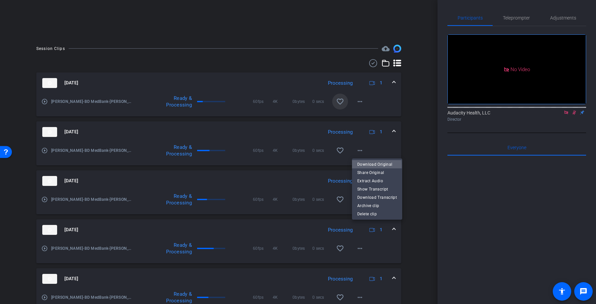
click at [366, 165] on span "Download Original" at bounding box center [378, 164] width 40 height 8
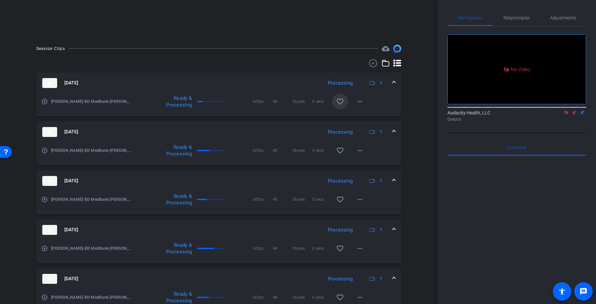
scroll to position [111, 0]
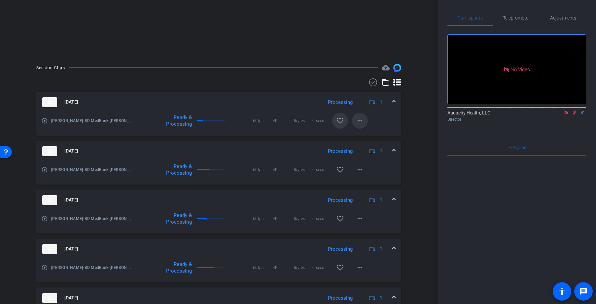
click at [364, 118] on span at bounding box center [360, 121] width 16 height 16
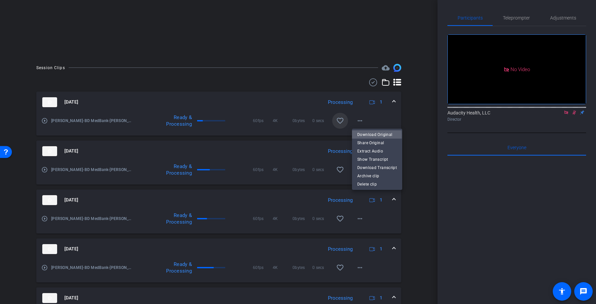
click at [367, 135] on span "Download Original" at bounding box center [378, 134] width 40 height 8
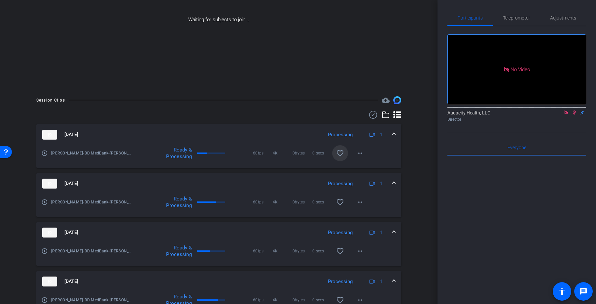
scroll to position [0, 0]
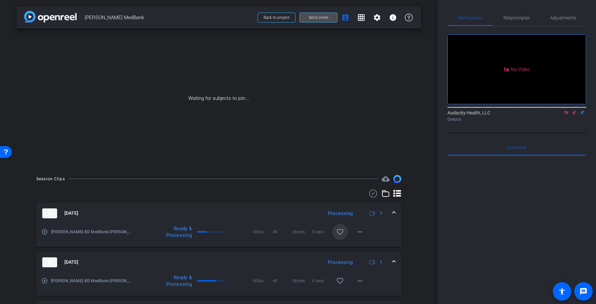
click at [321, 17] on span "Send invite" at bounding box center [318, 17] width 19 height 5
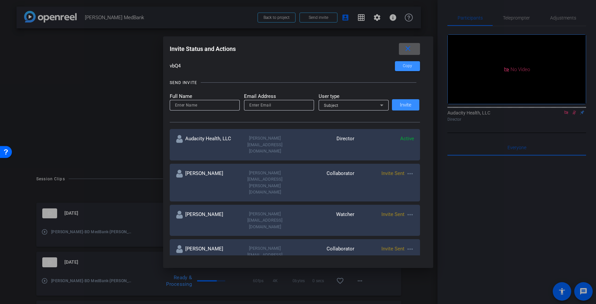
scroll to position [50, 0]
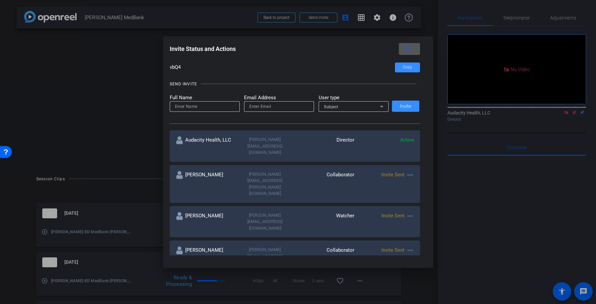
click at [224, 103] on input at bounding box center [204, 106] width 59 height 8
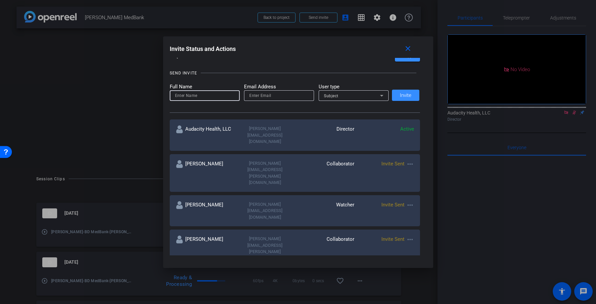
scroll to position [51, 0]
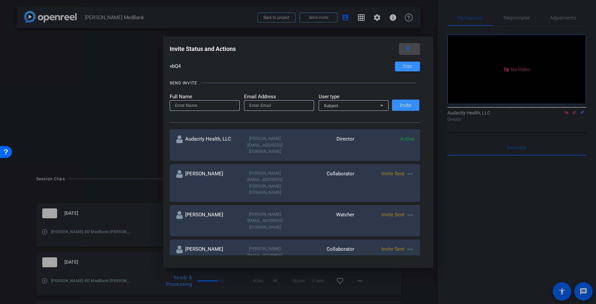
click at [414, 50] on span at bounding box center [409, 49] width 21 height 16
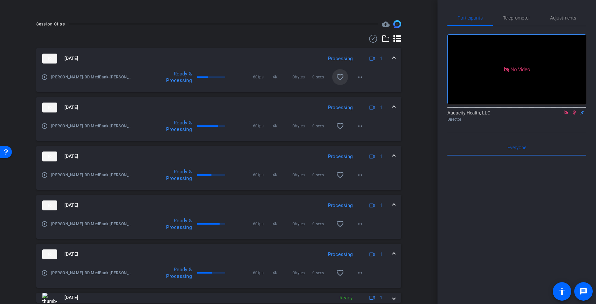
scroll to position [0, 0]
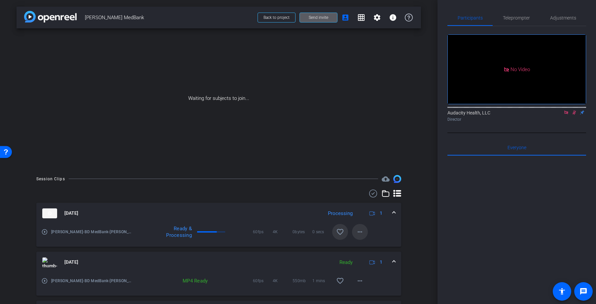
click at [361, 231] on mat-icon "more_horiz" at bounding box center [360, 232] width 8 height 8
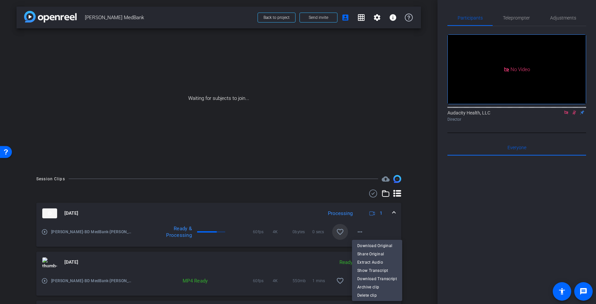
click at [417, 221] on div at bounding box center [298, 152] width 596 height 304
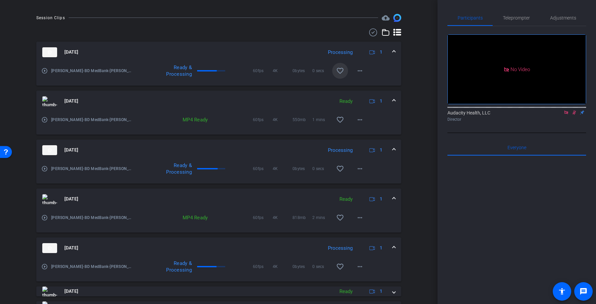
scroll to position [236, 0]
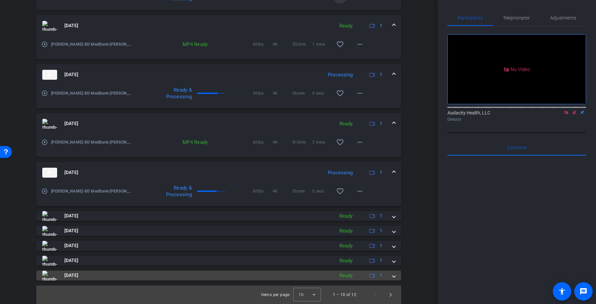
click at [393, 231] on span at bounding box center [394, 275] width 3 height 7
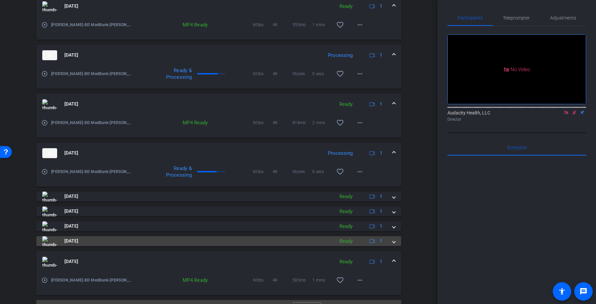
scroll to position [270, 0]
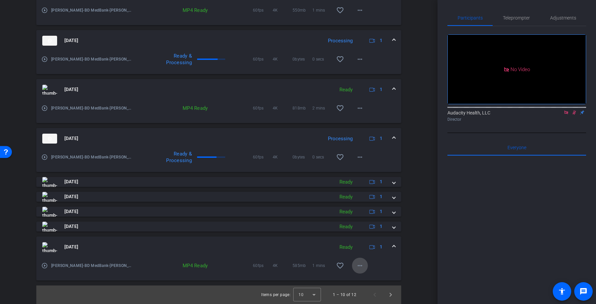
click at [360, 231] on mat-icon "more_horiz" at bounding box center [360, 265] width 8 height 8
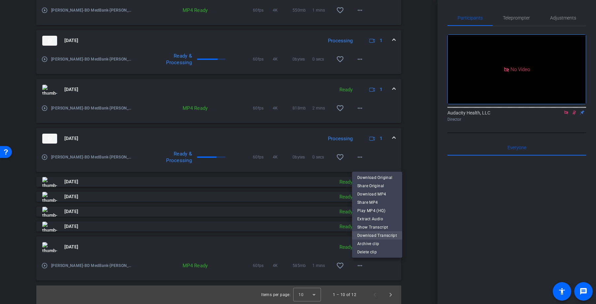
click at [368, 231] on span "Download Transcript" at bounding box center [378, 235] width 40 height 8
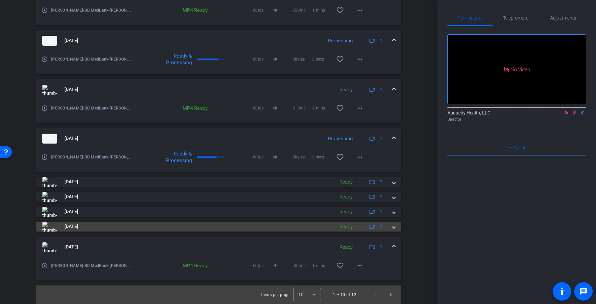
click at [396, 227] on mat-expansion-panel-header "[DATE] Ready 1" at bounding box center [218, 226] width 365 height 10
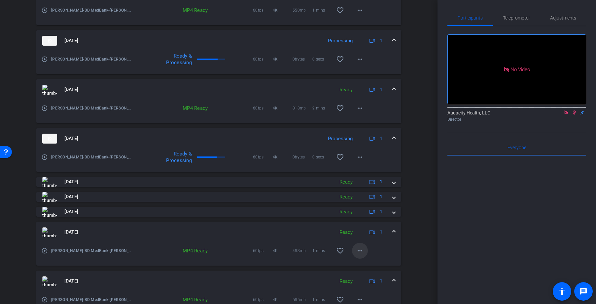
click at [359, 231] on mat-icon "more_horiz" at bounding box center [360, 251] width 8 height 8
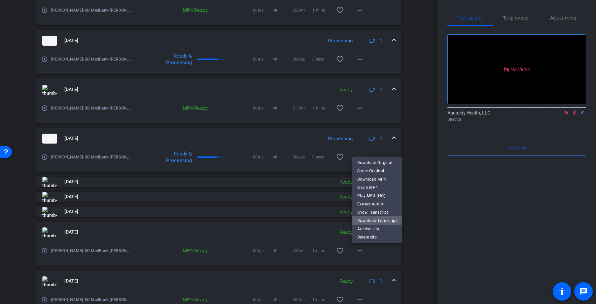
click at [371, 221] on span "Download Transcript" at bounding box center [378, 220] width 40 height 8
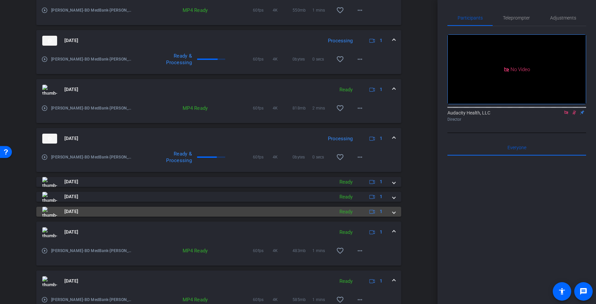
click at [395, 211] on span at bounding box center [394, 211] width 3 height 7
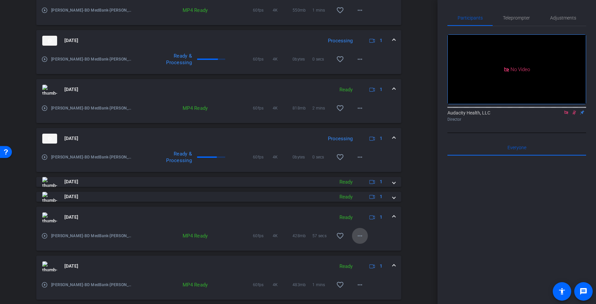
click at [359, 231] on mat-icon "more_horiz" at bounding box center [360, 236] width 8 height 8
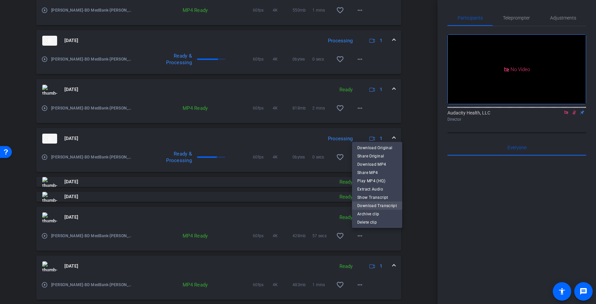
click at [370, 203] on span "Download Transcript" at bounding box center [378, 205] width 40 height 8
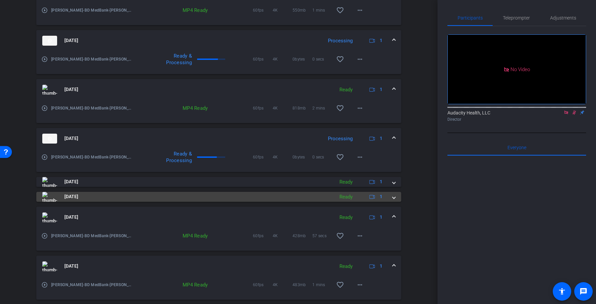
click at [396, 200] on mat-expansion-panel-header "[DATE] Ready 1" at bounding box center [218, 197] width 365 height 10
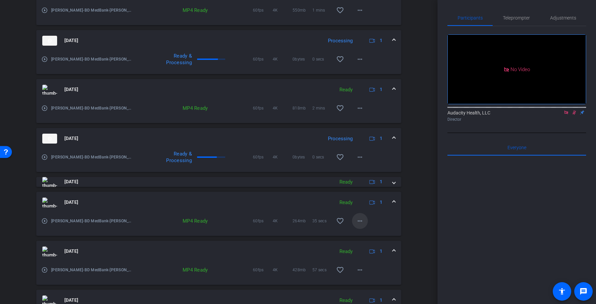
click at [359, 215] on span at bounding box center [360, 221] width 16 height 16
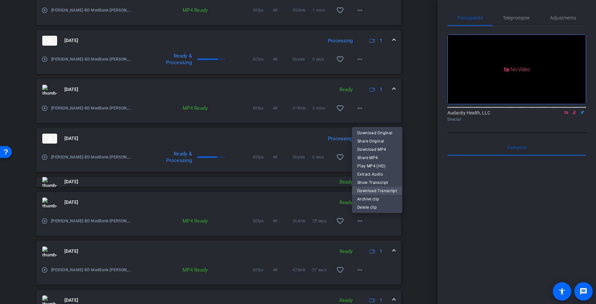
click at [369, 189] on span "Download Transcript" at bounding box center [378, 190] width 40 height 8
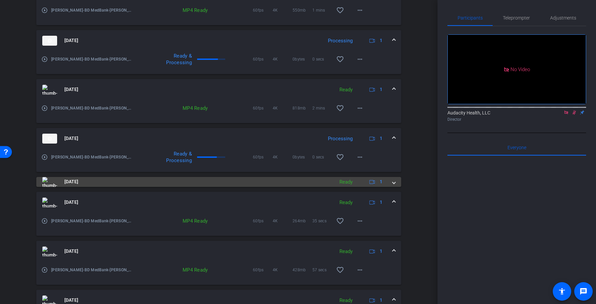
click at [396, 181] on mat-expansion-panel-header "[DATE] Ready 1" at bounding box center [218, 182] width 365 height 10
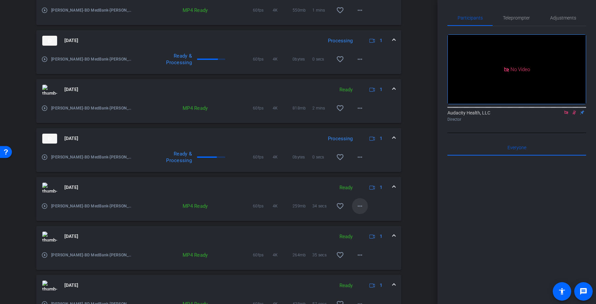
click at [361, 208] on mat-icon "more_horiz" at bounding box center [360, 206] width 8 height 8
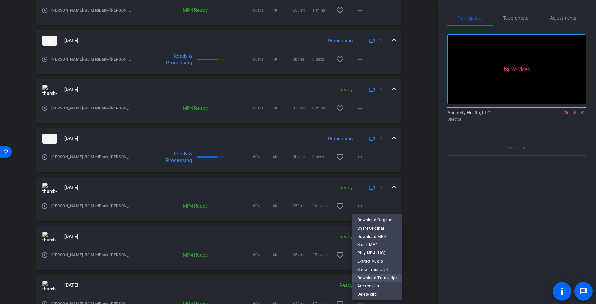
click at [364, 231] on span "Download Transcript" at bounding box center [378, 277] width 40 height 8
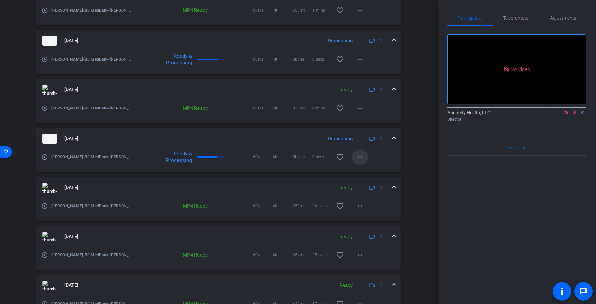
click at [366, 157] on span at bounding box center [360, 157] width 16 height 16
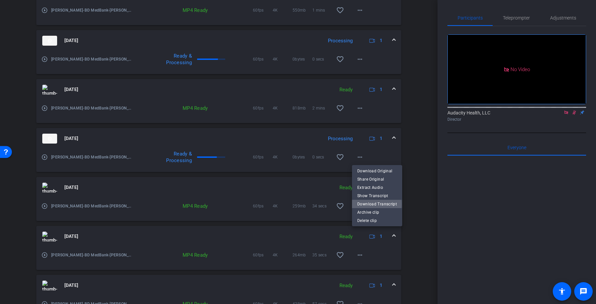
click at [370, 204] on span "Download Transcript" at bounding box center [378, 204] width 40 height 8
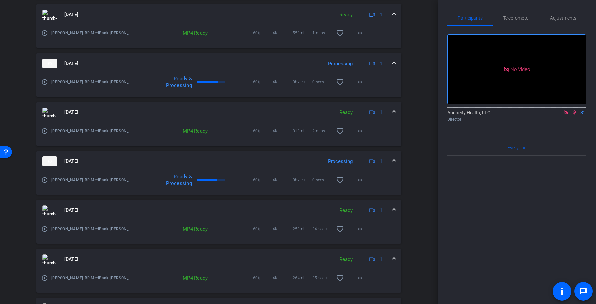
scroll to position [247, 0]
click at [364, 133] on span at bounding box center [360, 131] width 16 height 16
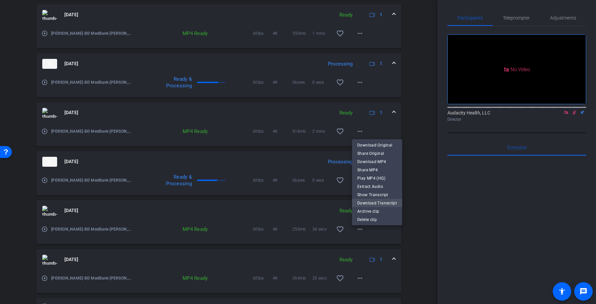
click at [370, 203] on span "Download Transcript" at bounding box center [378, 203] width 40 height 8
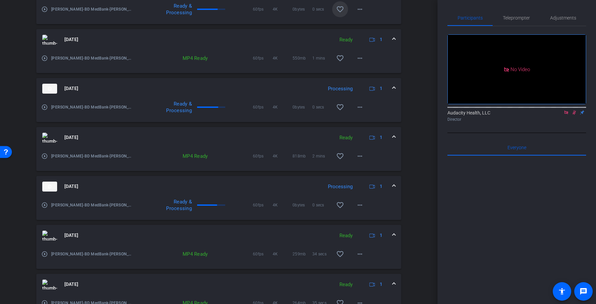
scroll to position [216, 0]
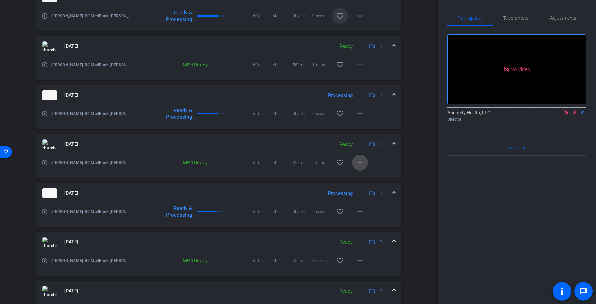
click at [362, 159] on mat-icon "more_horiz" at bounding box center [360, 163] width 8 height 8
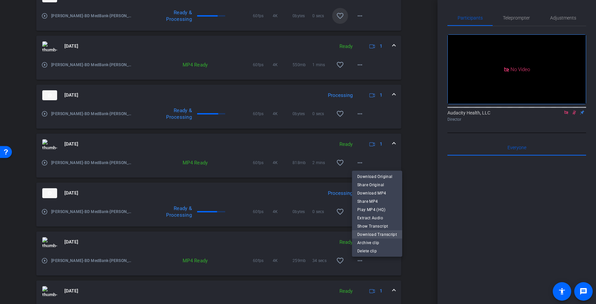
click at [365, 231] on span "Download Transcript" at bounding box center [378, 234] width 40 height 8
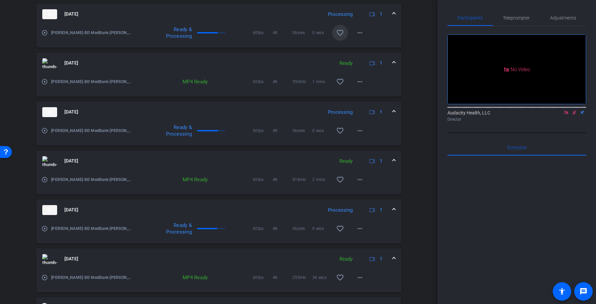
scroll to position [192, 0]
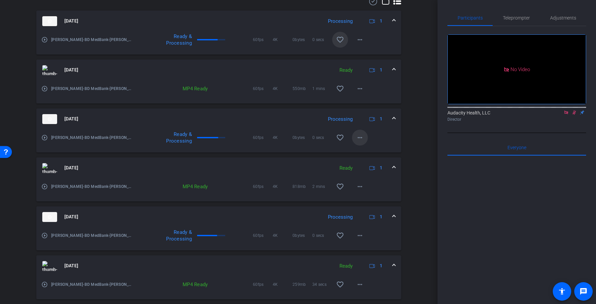
click at [364, 137] on mat-icon "more_horiz" at bounding box center [360, 137] width 8 height 8
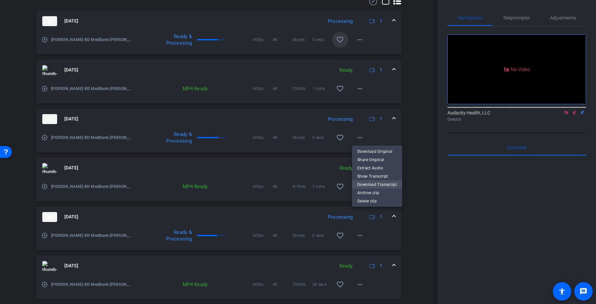
click at [366, 182] on span "Download Transcript" at bounding box center [378, 184] width 40 height 8
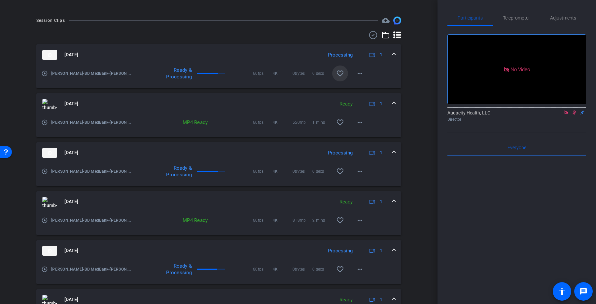
scroll to position [156, 0]
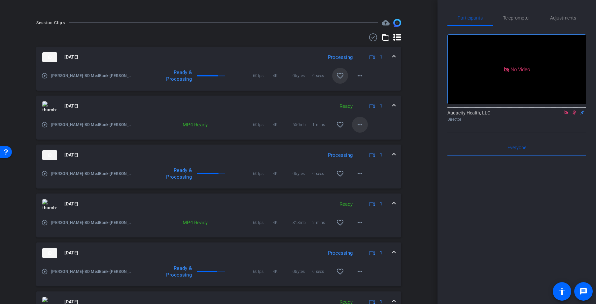
click at [362, 128] on mat-icon "more_horiz" at bounding box center [360, 125] width 8 height 8
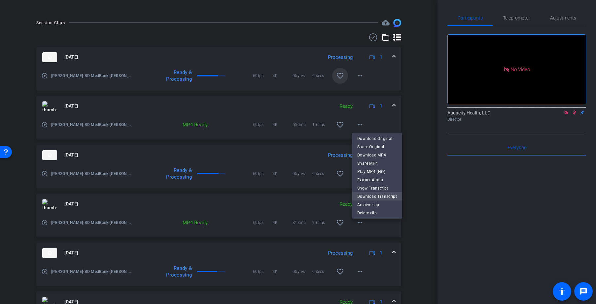
click at [370, 197] on span "Download Transcript" at bounding box center [378, 196] width 40 height 8
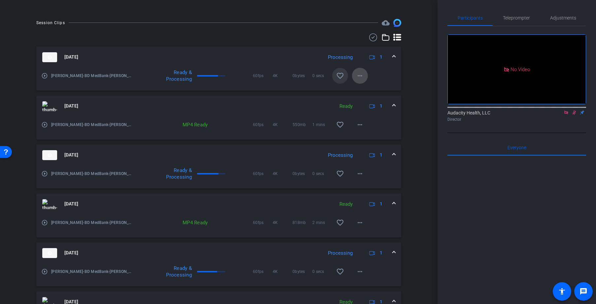
click at [360, 78] on mat-icon "more_horiz" at bounding box center [360, 76] width 8 height 8
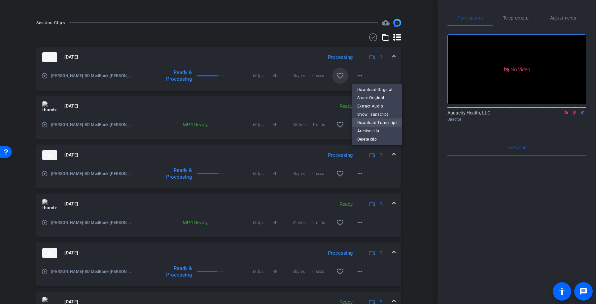
click at [365, 123] on span "Download Transcript" at bounding box center [378, 122] width 40 height 8
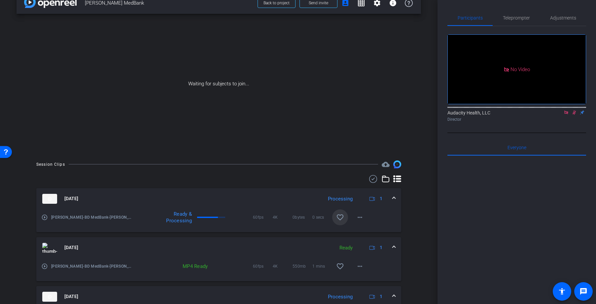
scroll to position [0, 0]
